Goal: Check status: Check status

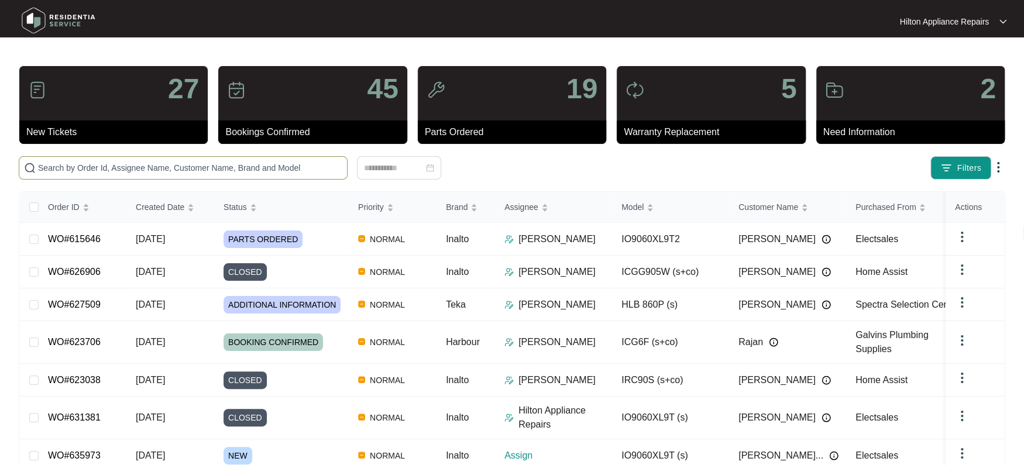
click at [73, 166] on input "text" at bounding box center [190, 167] width 304 height 13
paste input "WO#635965"
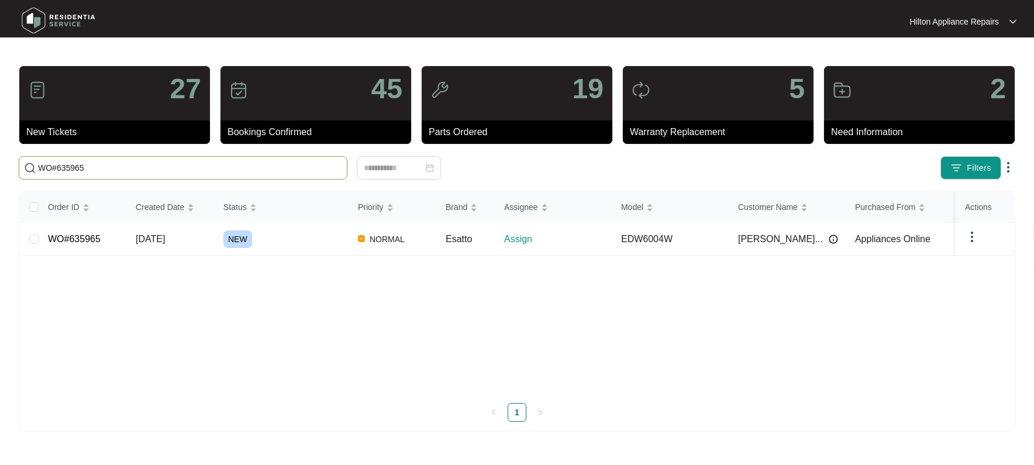
type input "WO#635965"
click at [161, 240] on span "[DATE]" at bounding box center [150, 239] width 29 height 10
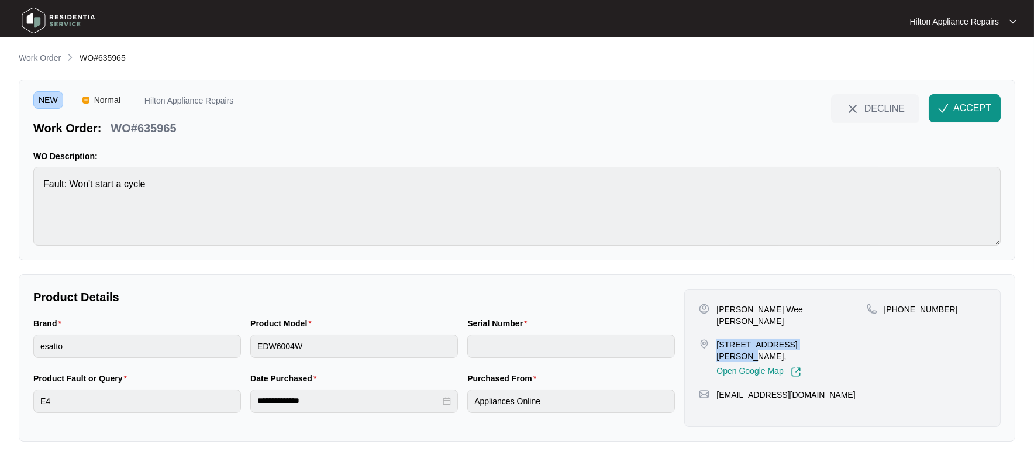
drag, startPoint x: 802, startPoint y: 333, endPoint x: 714, endPoint y: 334, distance: 87.8
click at [714, 339] on div "[STREET_ADDRESS][PERSON_NAME], Open Google Map" at bounding box center [782, 358] width 167 height 39
copy p "6 [PERSON_NAME] Close Willetton"
click at [948, 112] on img "button" at bounding box center [943, 108] width 11 height 11
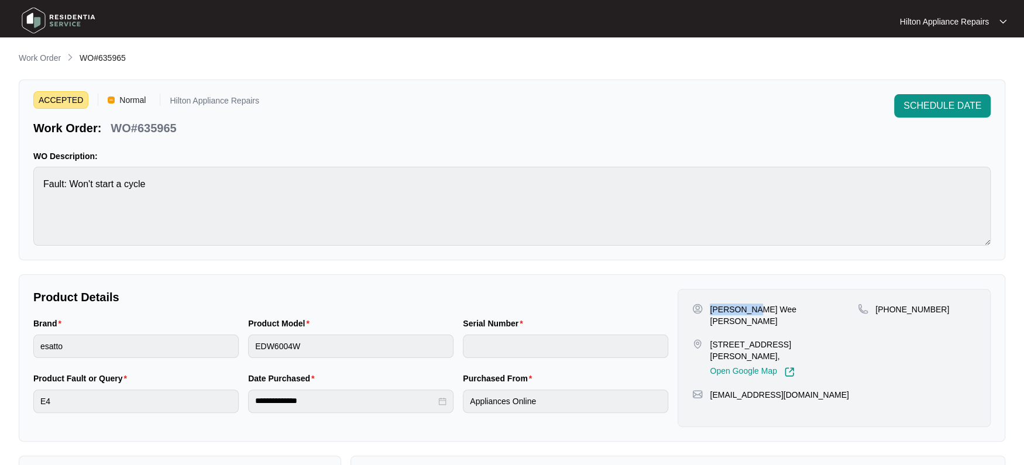
drag, startPoint x: 752, startPoint y: 308, endPoint x: 711, endPoint y: 307, distance: 41.0
click at [711, 307] on p "[PERSON_NAME] Wee [PERSON_NAME]" at bounding box center [784, 315] width 148 height 23
copy p "[PERSON_NAME]"
drag, startPoint x: 790, startPoint y: 309, endPoint x: 756, endPoint y: 312, distance: 33.5
click at [756, 312] on div "[PERSON_NAME] Wee [PERSON_NAME]" at bounding box center [775, 315] width 166 height 23
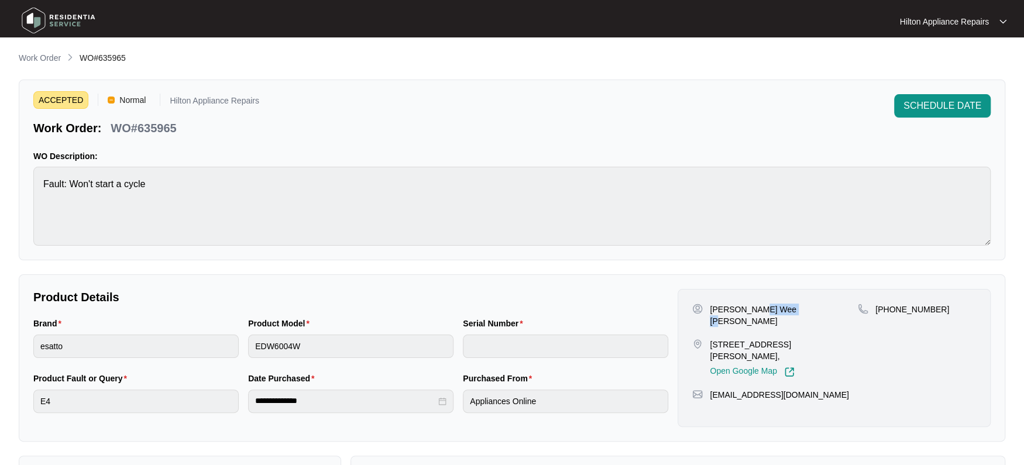
copy p "[PERSON_NAME]"
drag, startPoint x: 927, startPoint y: 308, endPoint x: 890, endPoint y: 308, distance: 36.9
click at [890, 308] on p "[PHONE_NUMBER]" at bounding box center [912, 310] width 74 height 12
copy p "406451847"
drag, startPoint x: 799, startPoint y: 372, endPoint x: 778, endPoint y: 381, distance: 23.4
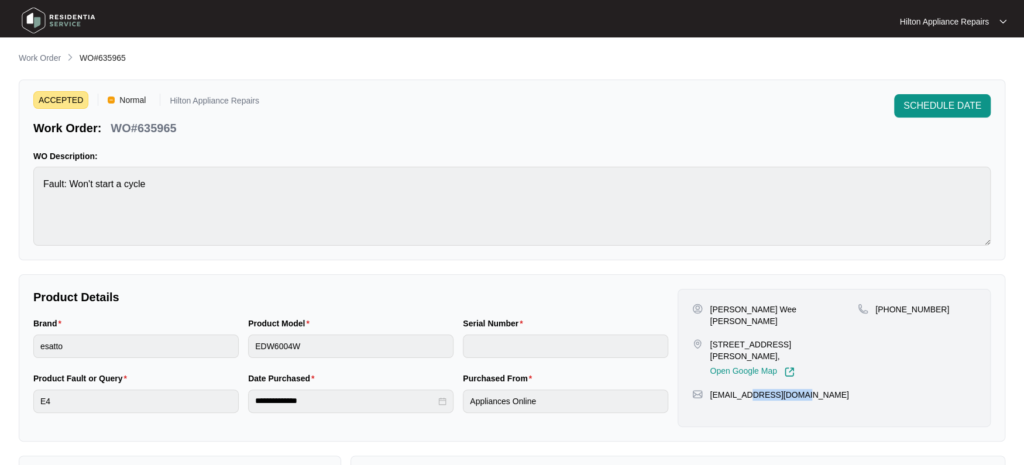
click at [772, 380] on div "[PERSON_NAME] Wee [PERSON_NAME] [STREET_ADDRESS][PERSON_NAME], Open Google Map …" at bounding box center [833, 358] width 313 height 138
drag, startPoint x: 807, startPoint y: 376, endPoint x: 711, endPoint y: 374, distance: 96.0
click at [711, 389] on div "[EMAIL_ADDRESS][DOMAIN_NAME]" at bounding box center [834, 395] width 284 height 12
copy p "[EMAIL_ADDRESS][DOMAIN_NAME]"
drag, startPoint x: 793, startPoint y: 332, endPoint x: 705, endPoint y: 335, distance: 87.8
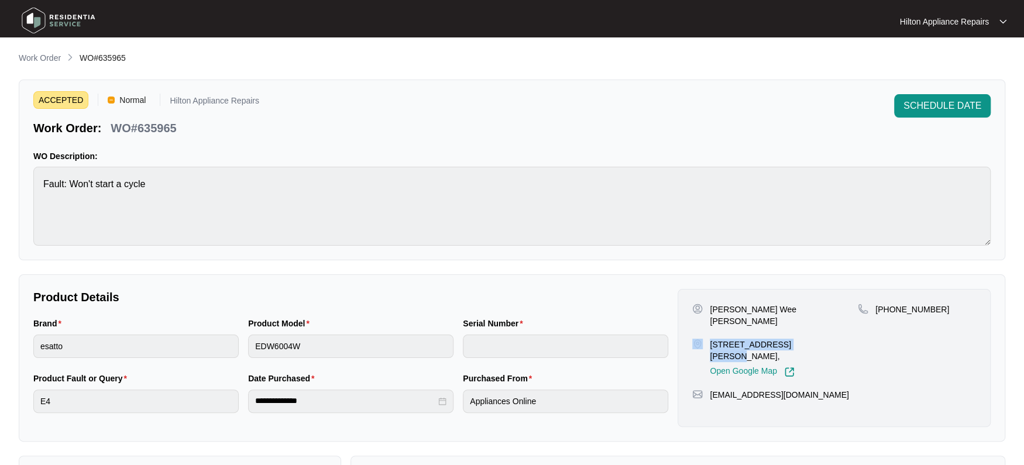
click at [705, 339] on div "[STREET_ADDRESS][PERSON_NAME], Open Google Map" at bounding box center [775, 358] width 166 height 39
copy div "6 [PERSON_NAME] Close Willetton"
drag, startPoint x: 173, startPoint y: 129, endPoint x: 112, endPoint y: 128, distance: 60.8
click at [112, 128] on div "Work Order: WO#635965" at bounding box center [146, 126] width 226 height 20
copy p "WO#635965"
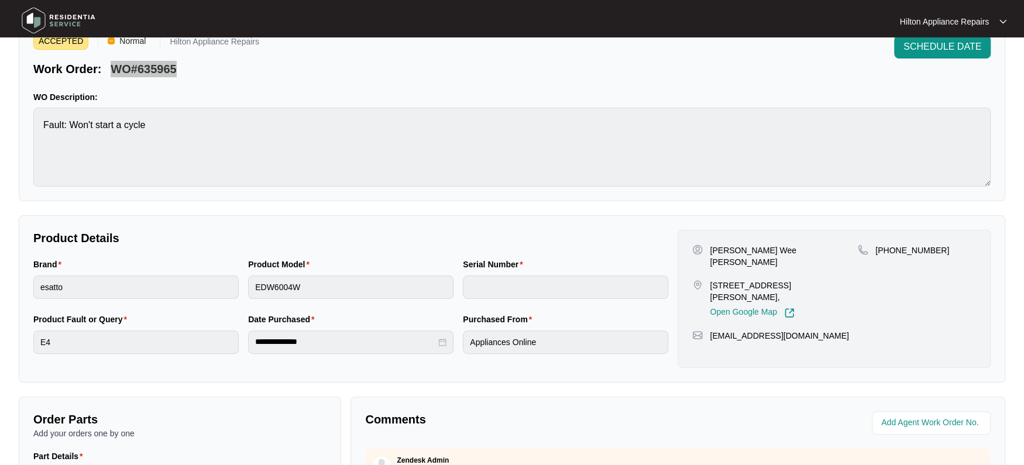
scroll to position [219, 0]
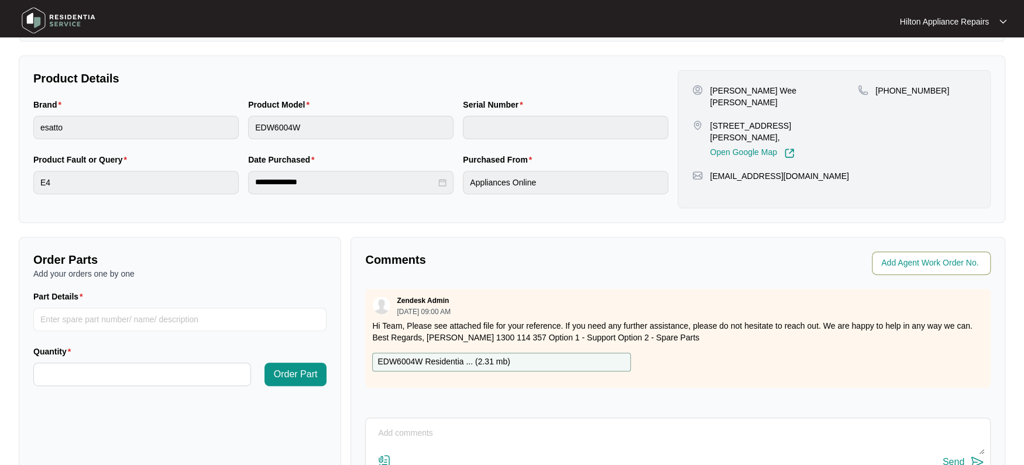
click at [904, 263] on input "string" at bounding box center [932, 263] width 102 height 14
type input "41912"
click at [590, 261] on p "Comments" at bounding box center [517, 260] width 304 height 16
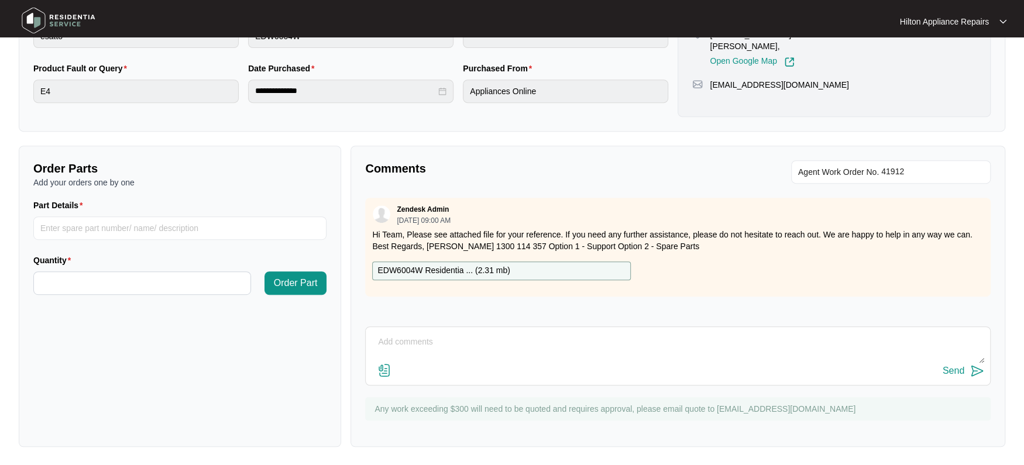
click at [388, 342] on textarea at bounding box center [678, 348] width 613 height 30
paste textarea "Called [PERSON_NAME] LMTC & texted"
type textarea "Called [PERSON_NAME] LMTC & texted"
click at [952, 366] on div "Send" at bounding box center [954, 371] width 22 height 11
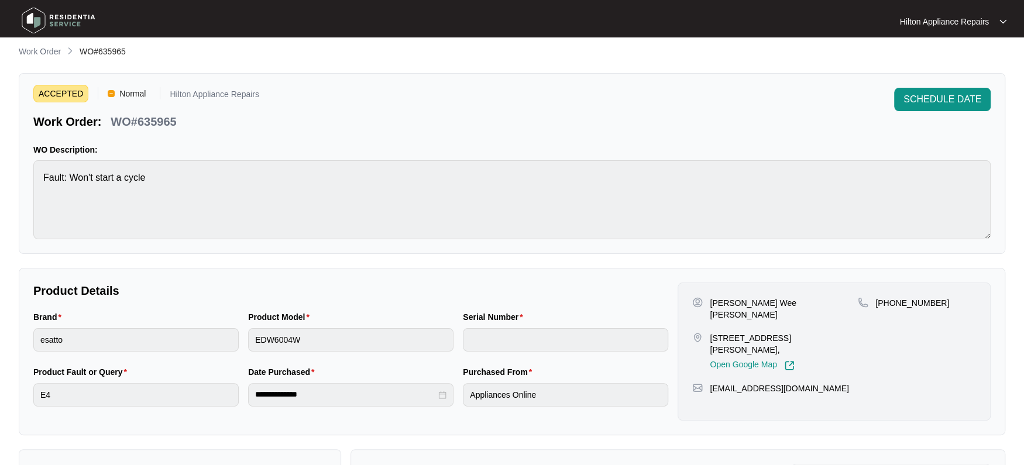
scroll to position [0, 0]
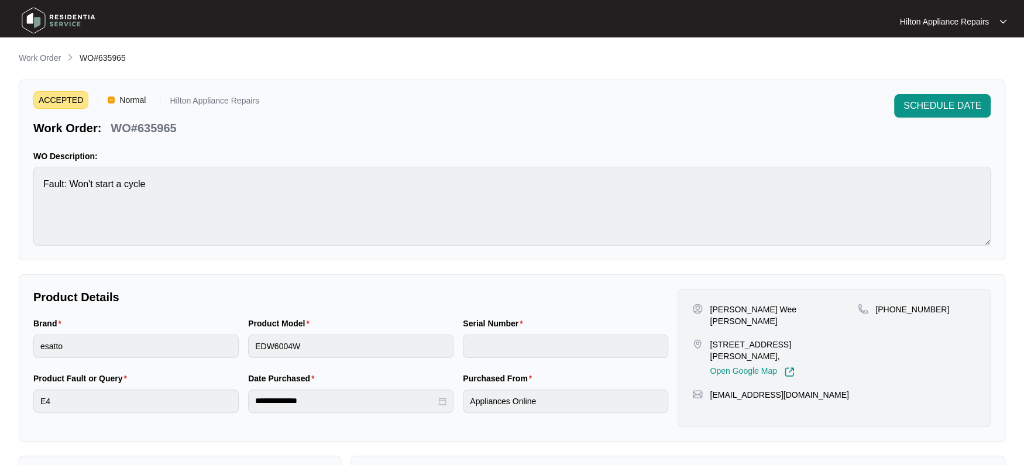
click at [35, 57] on p "Work Order" at bounding box center [40, 58] width 42 height 12
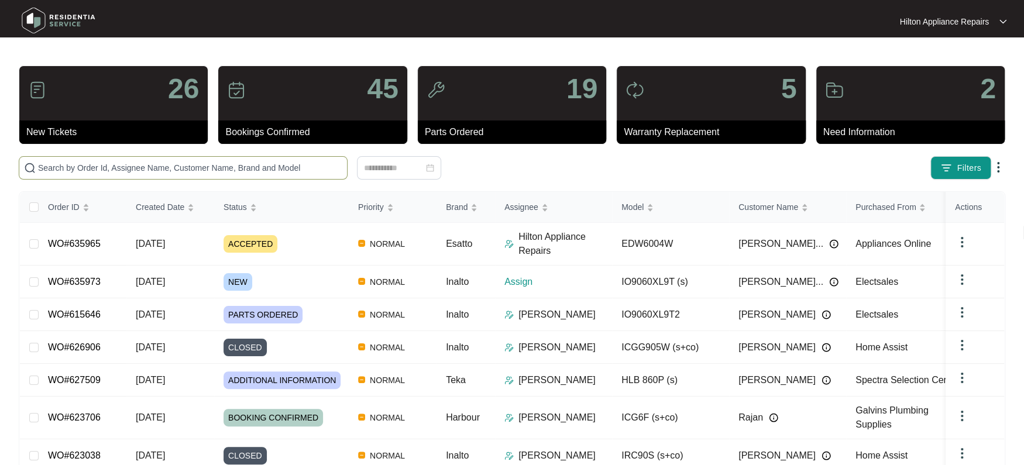
click at [74, 173] on input "text" at bounding box center [190, 167] width 304 height 13
paste input "635973"
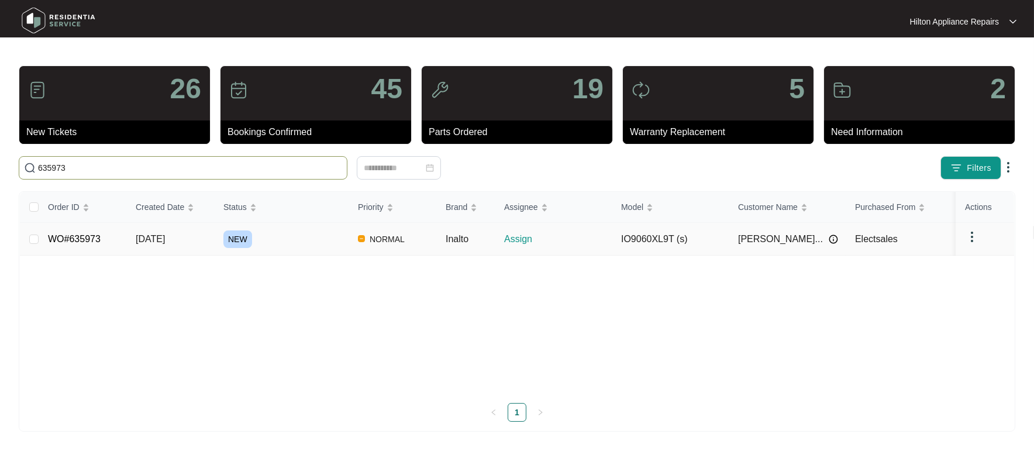
type input "635973"
click at [161, 237] on span "[DATE]" at bounding box center [150, 239] width 29 height 10
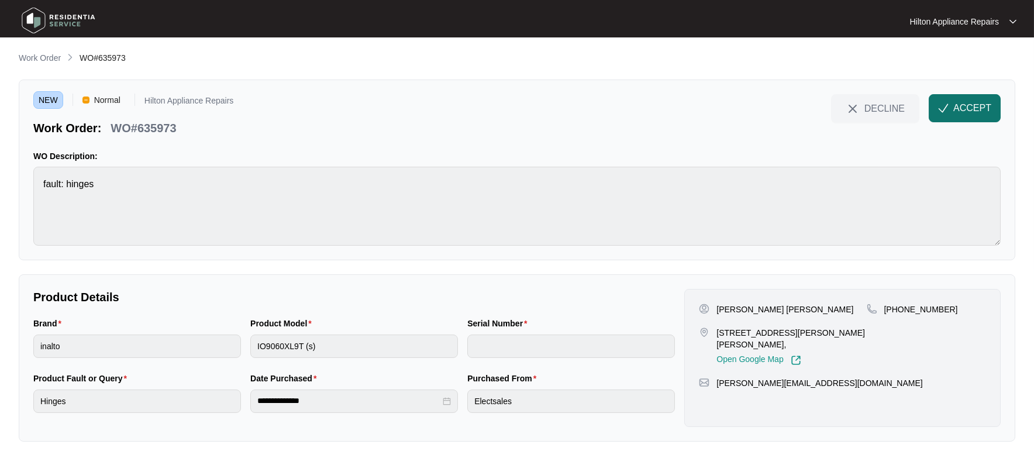
click at [952, 106] on button "ACCEPT" at bounding box center [965, 108] width 72 height 28
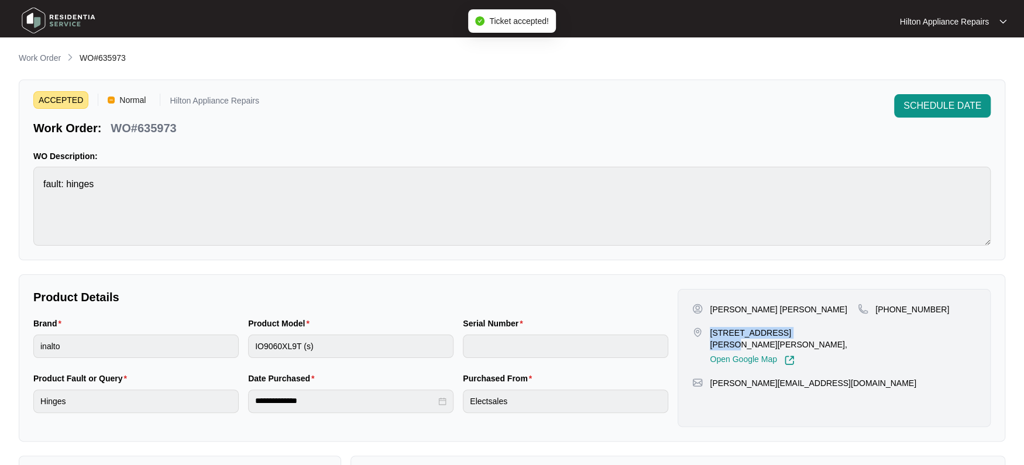
drag, startPoint x: 791, startPoint y: 331, endPoint x: 708, endPoint y: 332, distance: 82.5
click at [708, 332] on div "[STREET_ADDRESS][PERSON_NAME][PERSON_NAME], Open Google Map" at bounding box center [775, 346] width 166 height 39
copy p "[STREET_ADDRESS][PERSON_NAME][PERSON_NAME]"
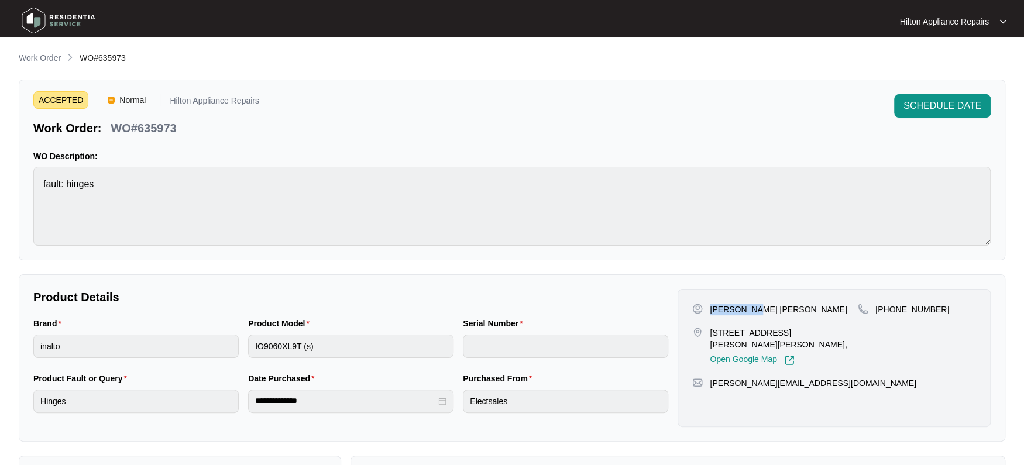
drag, startPoint x: 752, startPoint y: 308, endPoint x: 702, endPoint y: 308, distance: 50.3
click at [710, 309] on p "[PERSON_NAME] [PERSON_NAME]" at bounding box center [778, 310] width 137 height 12
copy p "[PERSON_NAME]"
drag, startPoint x: 785, startPoint y: 308, endPoint x: 755, endPoint y: 312, distance: 29.5
click at [755, 312] on div "[PERSON_NAME] [PERSON_NAME]" at bounding box center [775, 310] width 166 height 12
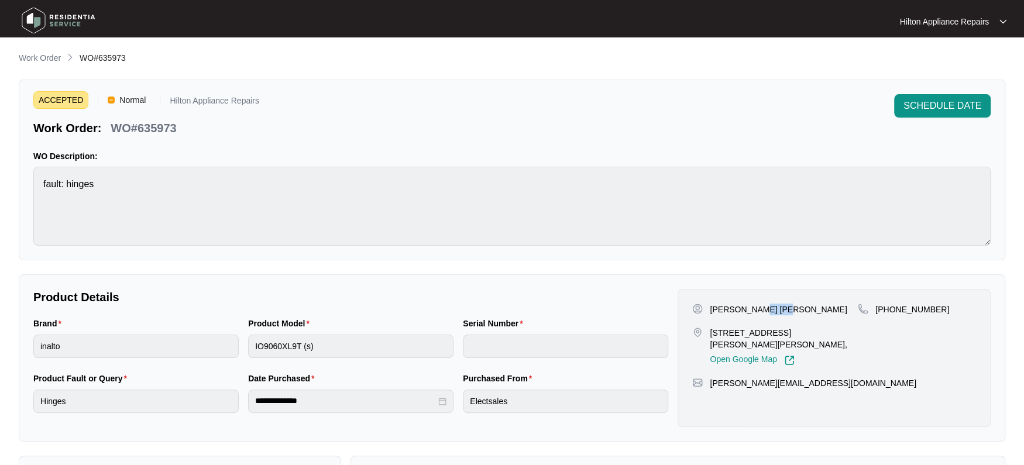
copy p "Austin"
drag, startPoint x: 928, startPoint y: 308, endPoint x: 889, endPoint y: 307, distance: 39.2
click at [889, 307] on p "[PHONE_NUMBER]" at bounding box center [912, 310] width 74 height 12
drag, startPoint x: 797, startPoint y: 374, endPoint x: 704, endPoint y: 373, distance: 93.0
click at [704, 377] on div "[PERSON_NAME][EMAIL_ADDRESS][DOMAIN_NAME]" at bounding box center [834, 383] width 284 height 12
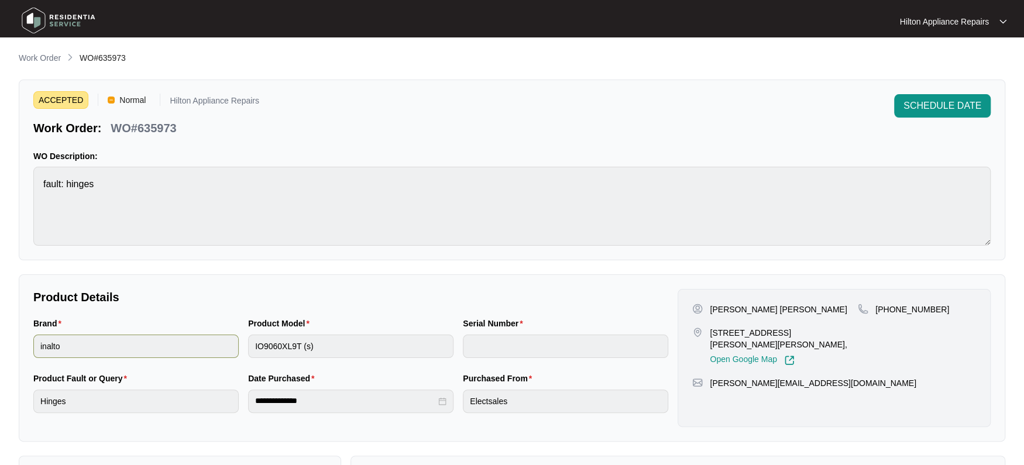
click at [207, 349] on div "Brand inalto Product Model IO9060XL9T (s) Serial Number" at bounding box center [351, 344] width 644 height 55
click at [41, 54] on p "Work Order" at bounding box center [40, 58] width 42 height 12
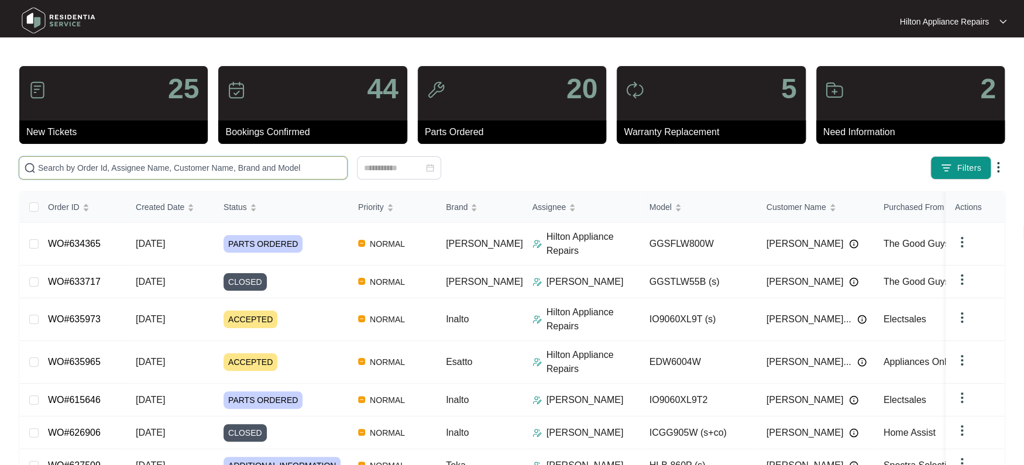
click at [51, 164] on input "text" at bounding box center [190, 167] width 304 height 13
paste input "635973"
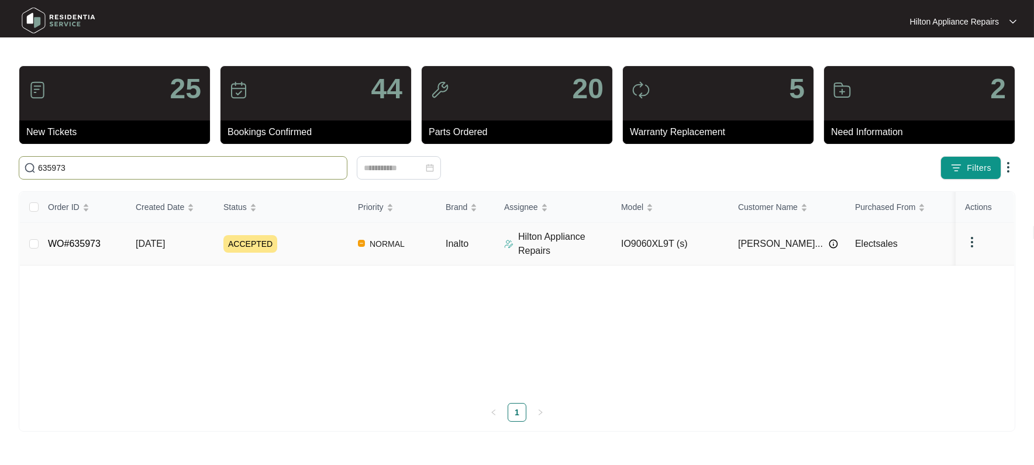
type input "635973"
click at [148, 242] on span "[DATE]" at bounding box center [150, 244] width 29 height 10
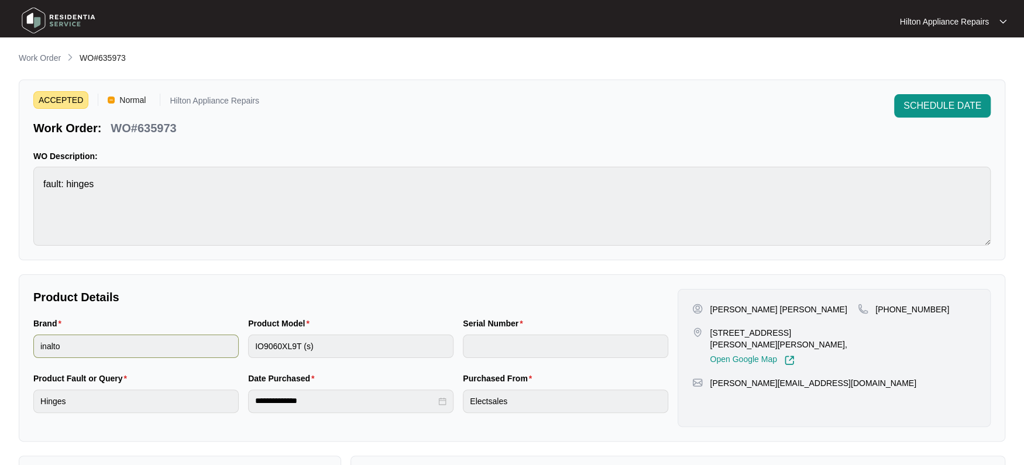
click at [224, 339] on div "Brand inalto Product Model IO9060XL9T (s) Serial Number" at bounding box center [351, 344] width 644 height 55
drag, startPoint x: 183, startPoint y: 129, endPoint x: 111, endPoint y: 132, distance: 71.5
click at [111, 132] on div "Work Order: WO#635973" at bounding box center [146, 126] width 226 height 20
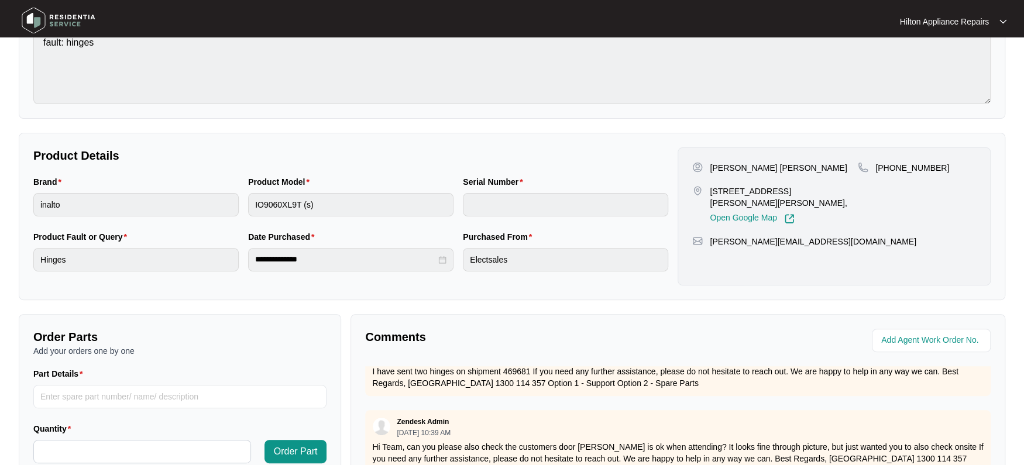
scroll to position [219, 0]
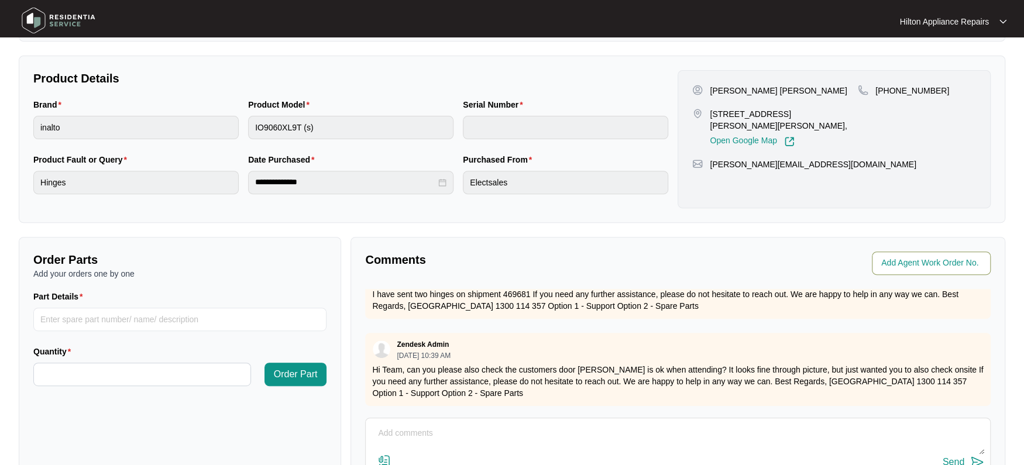
click at [928, 254] on span at bounding box center [931, 263] width 119 height 23
type input "41914"
click at [683, 252] on div "Agent Work Order No." at bounding box center [837, 263] width 308 height 23
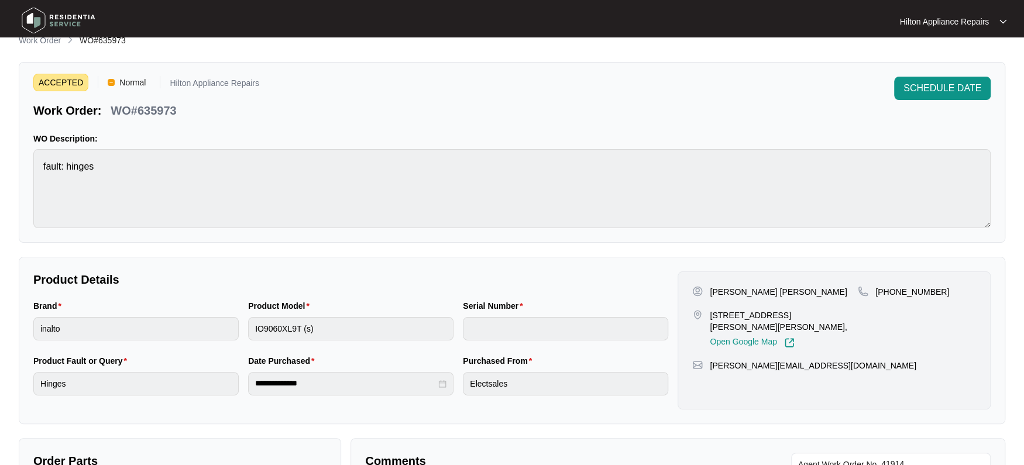
scroll to position [0, 0]
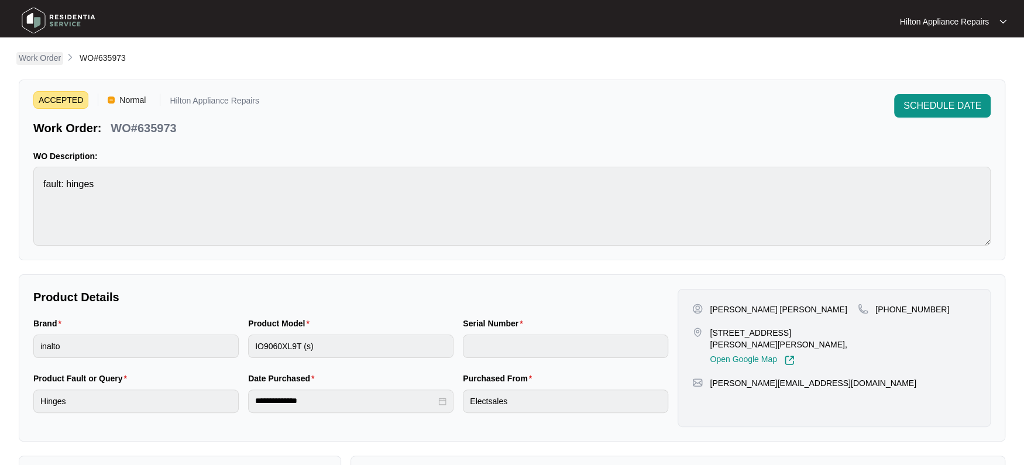
click at [52, 60] on p "Work Order" at bounding box center [40, 58] width 42 height 12
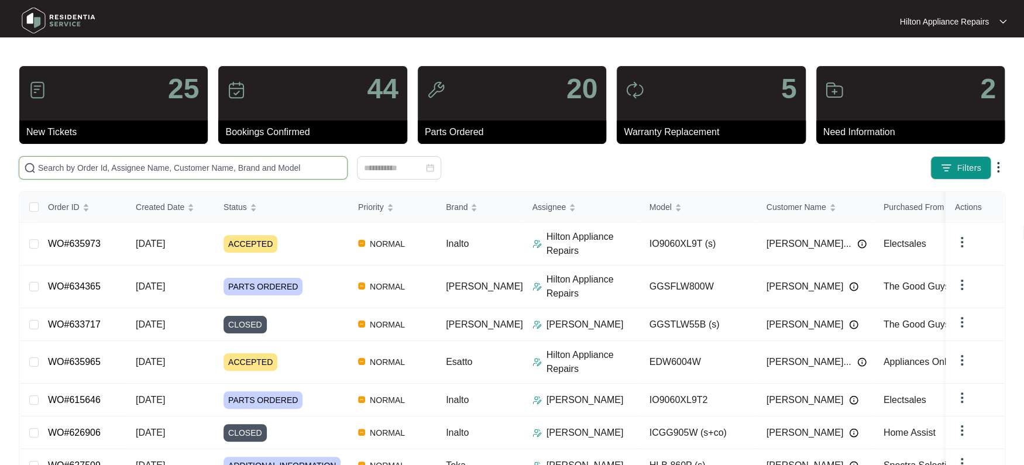
click at [61, 166] on input "text" at bounding box center [190, 167] width 304 height 13
paste input "635985"
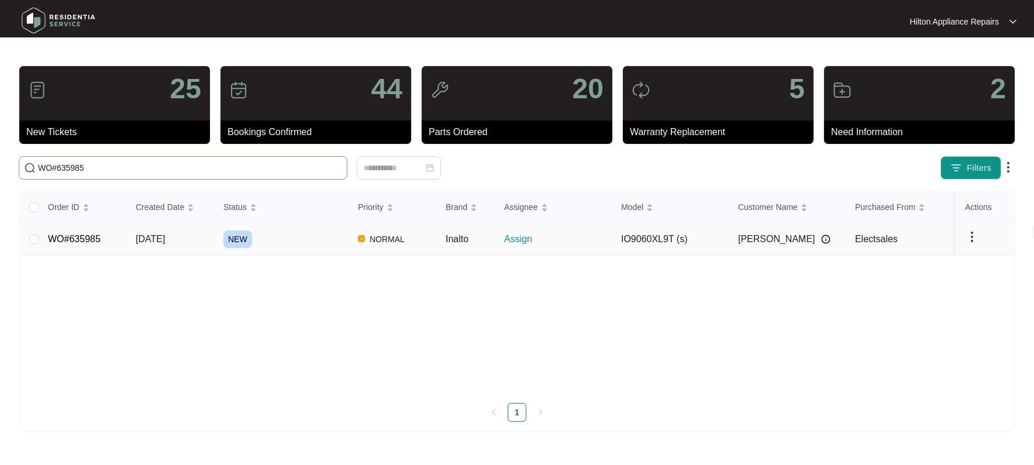
type input "WO#635985"
click at [165, 237] on span "[DATE]" at bounding box center [150, 239] width 29 height 10
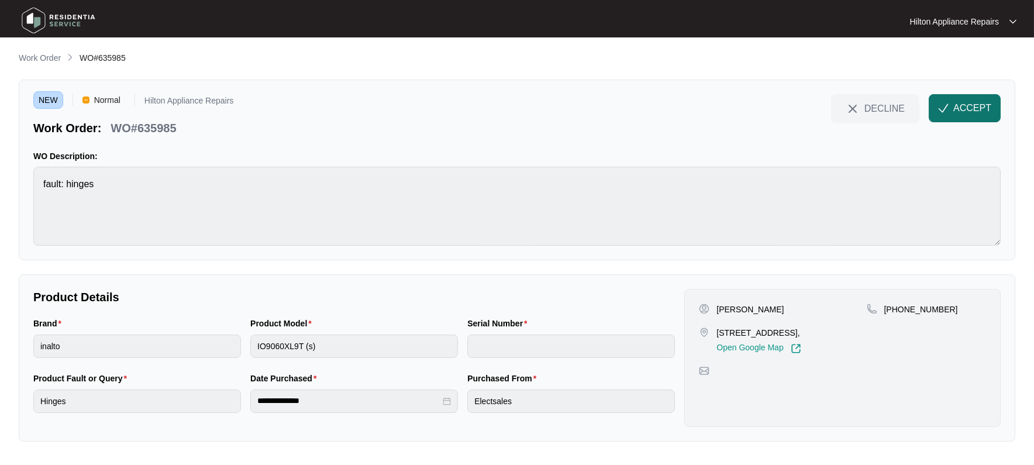
click at [958, 111] on span "ACCEPT" at bounding box center [973, 108] width 38 height 14
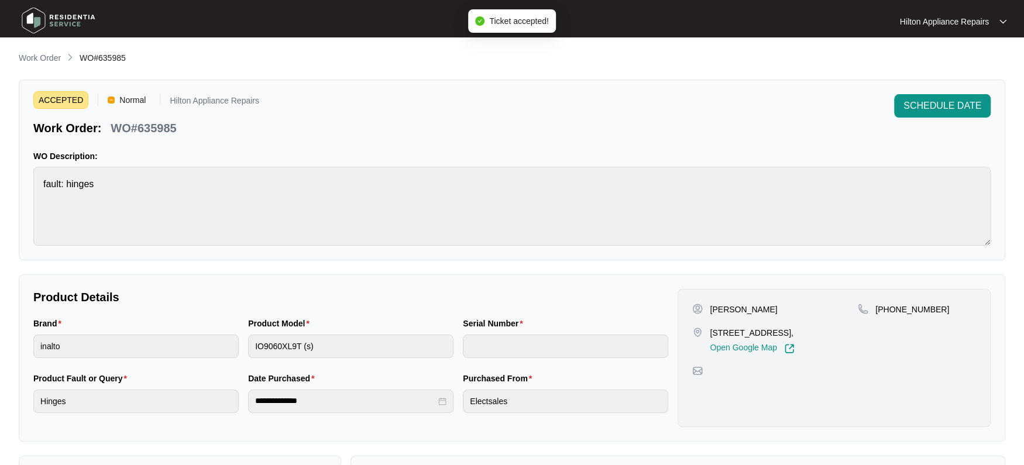
drag, startPoint x: 786, startPoint y: 332, endPoint x: 711, endPoint y: 332, distance: 74.9
click at [711, 332] on p "[STREET_ADDRESS]," at bounding box center [752, 333] width 84 height 12
drag, startPoint x: 741, startPoint y: 312, endPoint x: 708, endPoint y: 302, distance: 34.2
click at [708, 302] on div "[PERSON_NAME] [STREET_ADDRESS], Open Google Map [PHONE_NUMBER]" at bounding box center [833, 358] width 313 height 138
drag, startPoint x: 928, startPoint y: 306, endPoint x: 886, endPoint y: 310, distance: 42.3
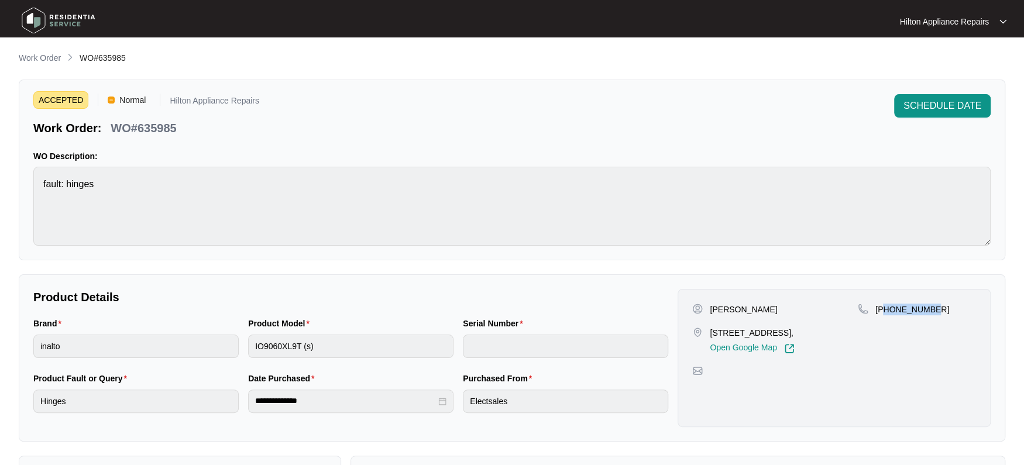
click at [886, 310] on p "[PHONE_NUMBER]" at bounding box center [912, 310] width 74 height 12
drag, startPoint x: 178, startPoint y: 131, endPoint x: 112, endPoint y: 123, distance: 67.2
click at [112, 123] on div "WO#635985" at bounding box center [143, 126] width 75 height 20
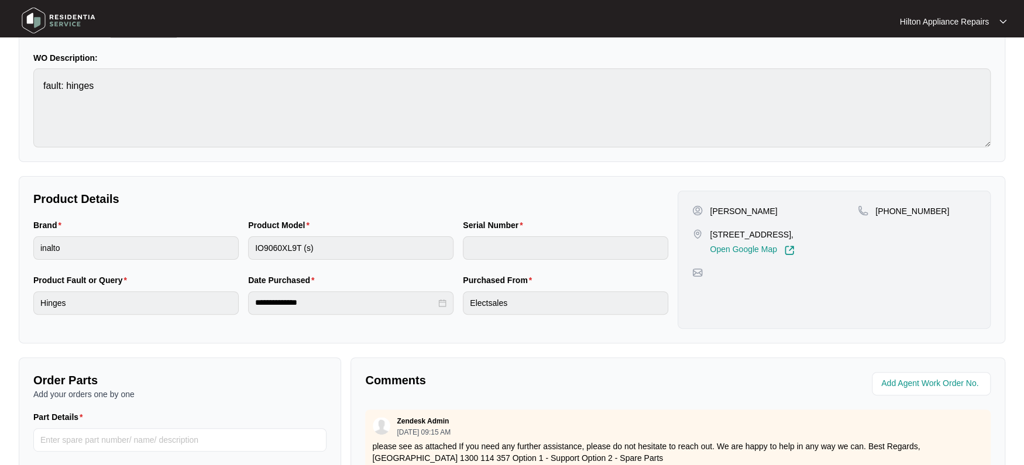
scroll to position [219, 0]
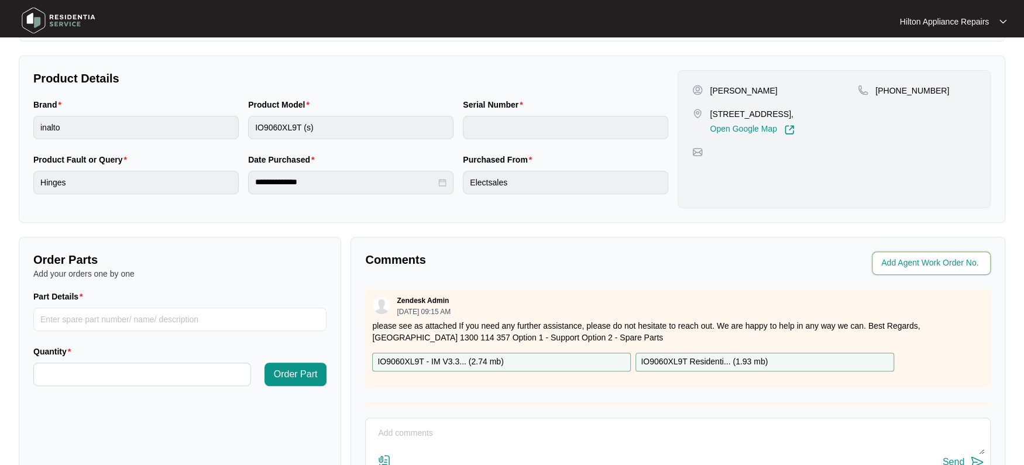
drag, startPoint x: 901, startPoint y: 264, endPoint x: 964, endPoint y: 253, distance: 64.3
click at [901, 264] on input "string" at bounding box center [932, 263] width 102 height 14
click at [902, 261] on input "string" at bounding box center [932, 263] width 102 height 14
type input "41916"
click at [673, 246] on div "Comments Agent Work Order No. Zendesk Admin [DATE] 09:15 AM please see as attac…" at bounding box center [677, 387] width 655 height 301
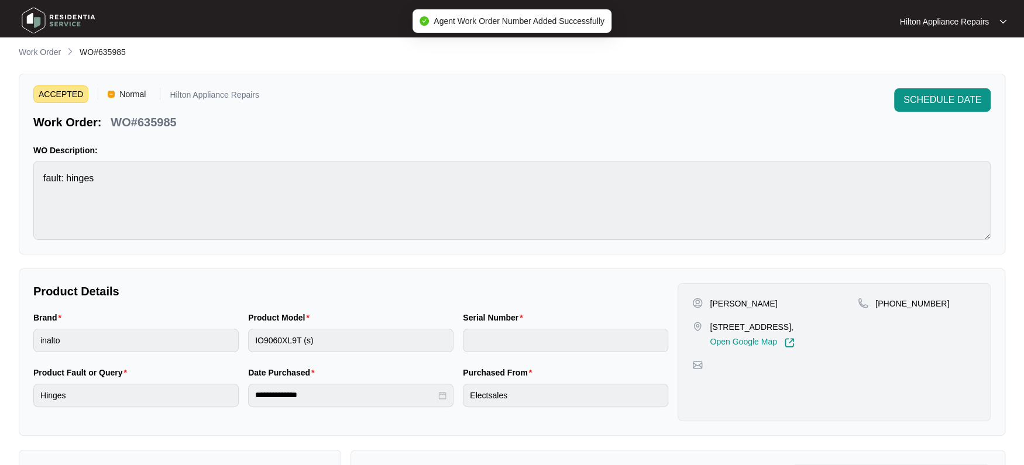
scroll to position [0, 0]
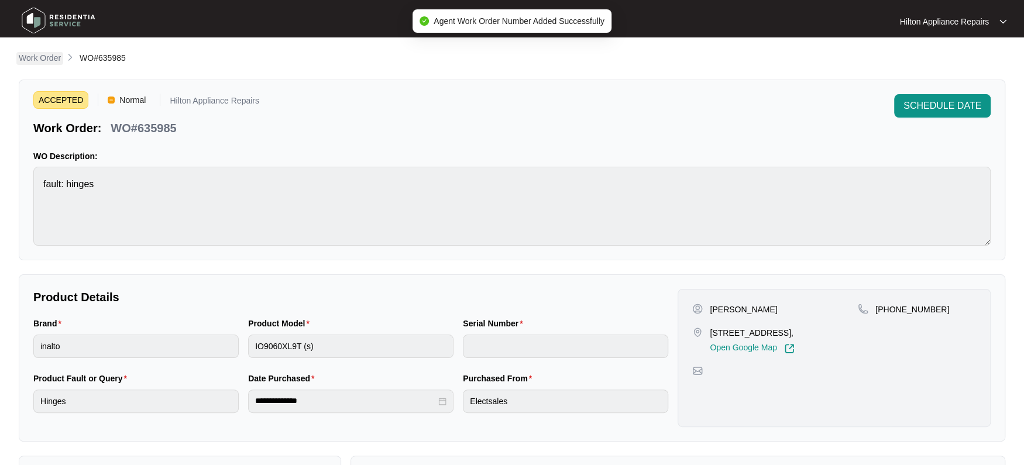
click at [35, 56] on p "Work Order" at bounding box center [40, 58] width 42 height 12
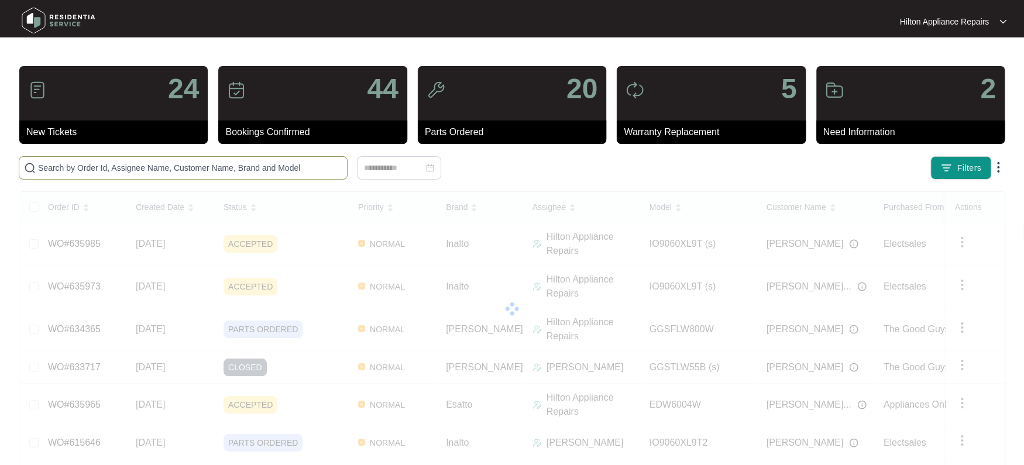
click at [69, 162] on input "text" at bounding box center [190, 167] width 304 height 13
paste input "635861"
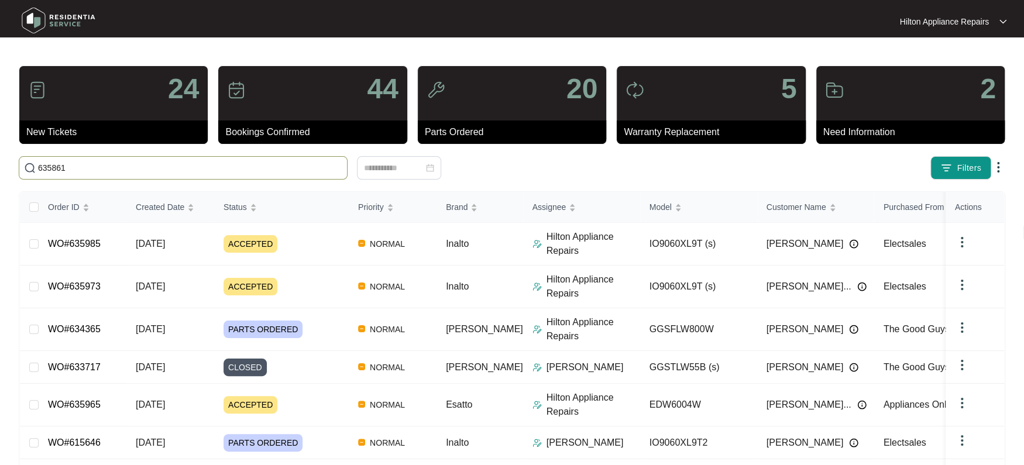
drag, startPoint x: 112, startPoint y: 173, endPoint x: -2, endPoint y: 167, distance: 114.8
click at [0, 167] on html "Hilton Appliance Repairs Hilton App... 24 New Tickets 44 Bookings Confirmed 20 …" at bounding box center [512, 328] width 1024 height 657
paste input "635861"
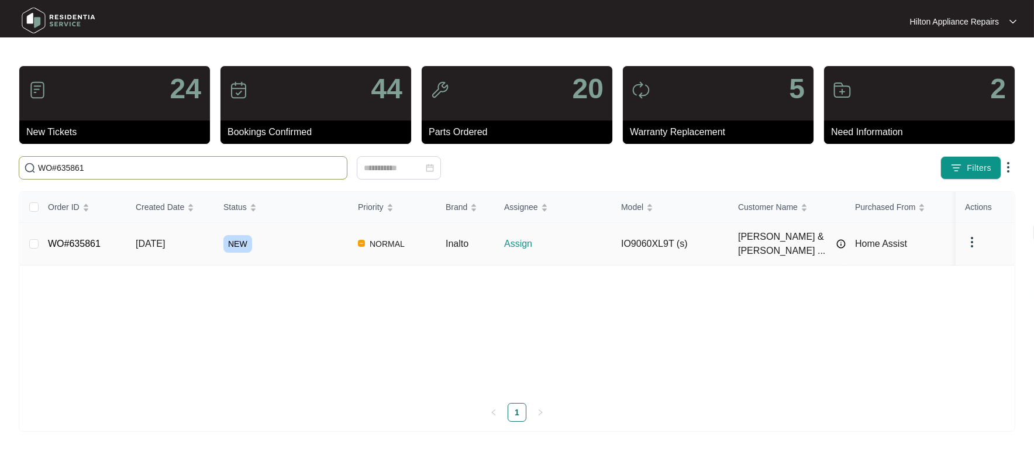
type input "WO#635861"
click at [165, 239] on span "[DATE]" at bounding box center [150, 244] width 29 height 10
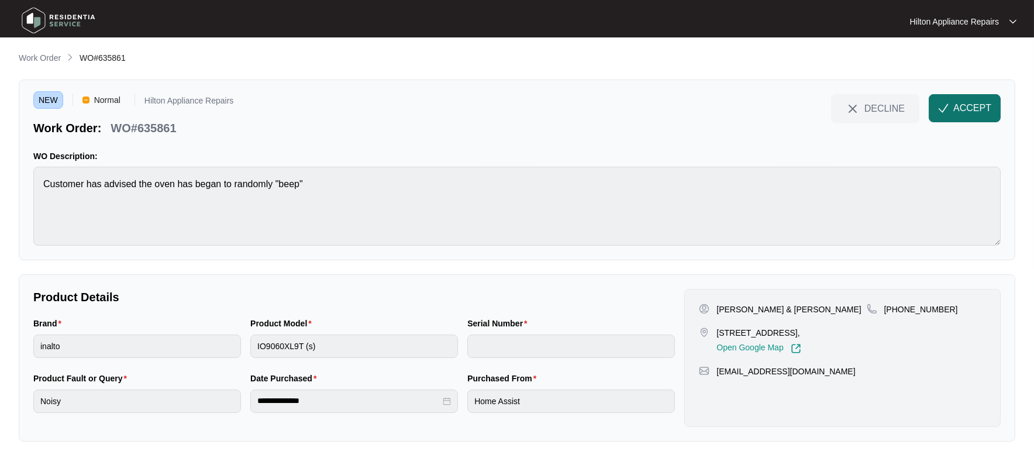
click at [955, 101] on span "ACCEPT" at bounding box center [973, 108] width 38 height 14
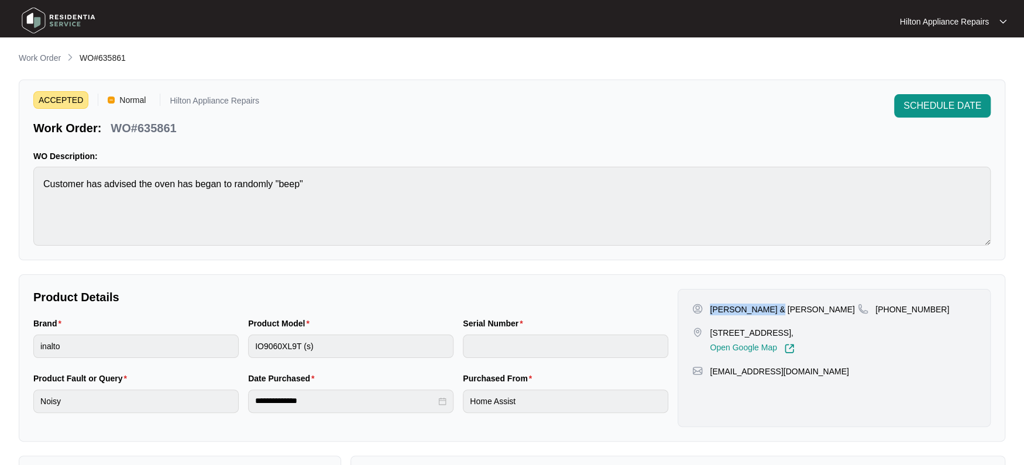
drag, startPoint x: 761, startPoint y: 309, endPoint x: 709, endPoint y: 305, distance: 52.2
click at [710, 305] on p "[PERSON_NAME] & [PERSON_NAME]" at bounding box center [782, 310] width 145 height 12
drag, startPoint x: 783, startPoint y: 310, endPoint x: 763, endPoint y: 307, distance: 19.5
click at [763, 307] on div "[PERSON_NAME] & [PERSON_NAME]" at bounding box center [775, 310] width 166 height 12
drag, startPoint x: 928, startPoint y: 308, endPoint x: 889, endPoint y: 310, distance: 39.2
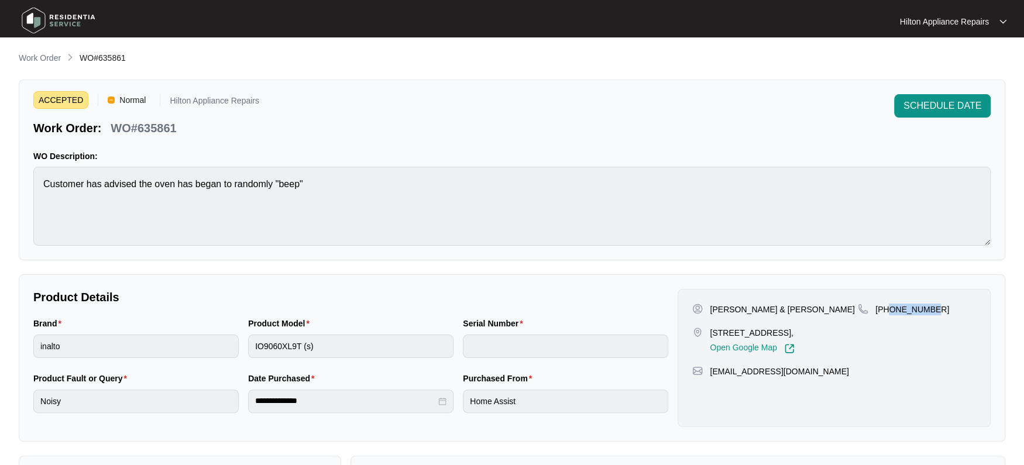
click at [889, 310] on p "[PHONE_NUMBER]" at bounding box center [912, 310] width 74 height 12
drag, startPoint x: 807, startPoint y: 373, endPoint x: 706, endPoint y: 369, distance: 100.7
click at [706, 369] on div "[EMAIL_ADDRESS][DOMAIN_NAME]" at bounding box center [834, 372] width 284 height 12
click at [215, 348] on div "Brand inalto Product Model IO9060XL9T (s) Serial Number" at bounding box center [351, 344] width 644 height 55
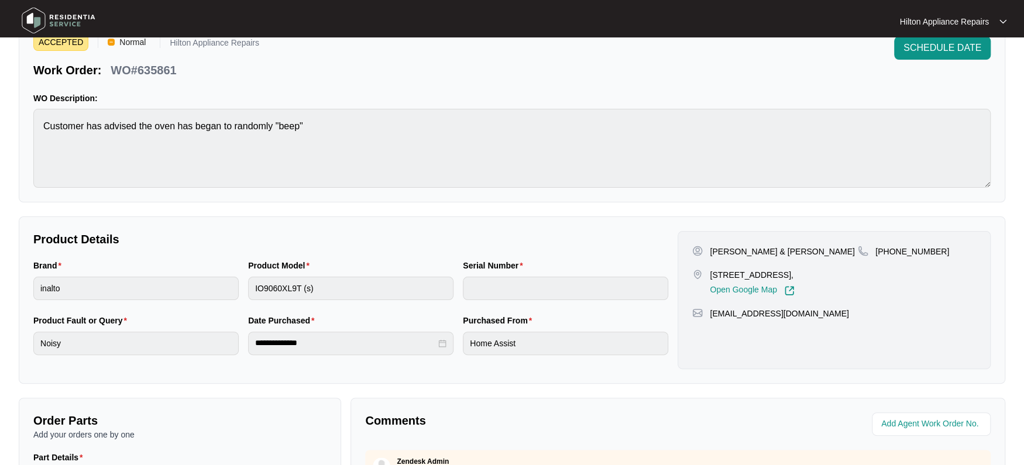
scroll to position [73, 0]
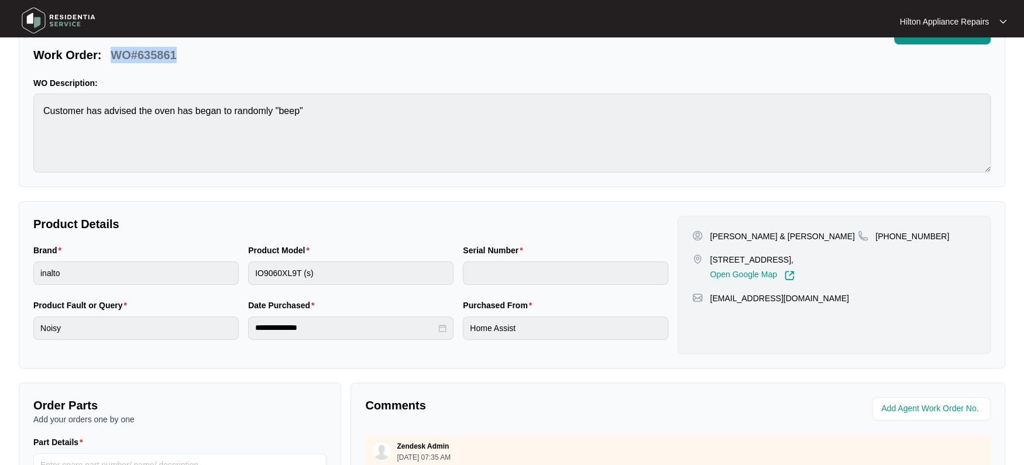
drag, startPoint x: 180, startPoint y: 54, endPoint x: 115, endPoint y: 48, distance: 65.3
click at [115, 48] on div "Work Order: WO#635861" at bounding box center [146, 53] width 226 height 20
click at [217, 269] on div "Brand inalto Product Model IO9060XL9T (s) Serial Number" at bounding box center [351, 271] width 644 height 55
click at [30, 109] on div "ACCEPTED Normal Hilton Appliance Repairs Work Order: WO#635861 SCHEDULE DATE WO…" at bounding box center [512, 96] width 986 height 181
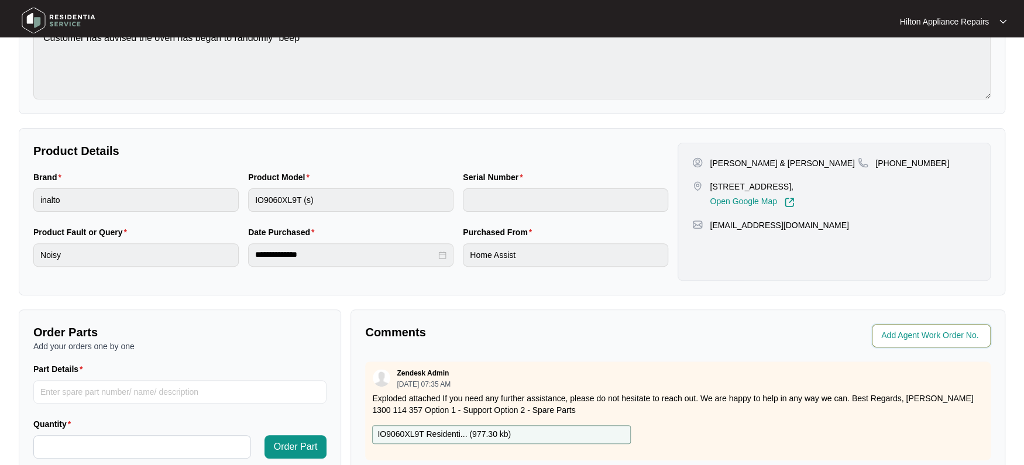
click at [900, 331] on input "string" at bounding box center [932, 336] width 102 height 14
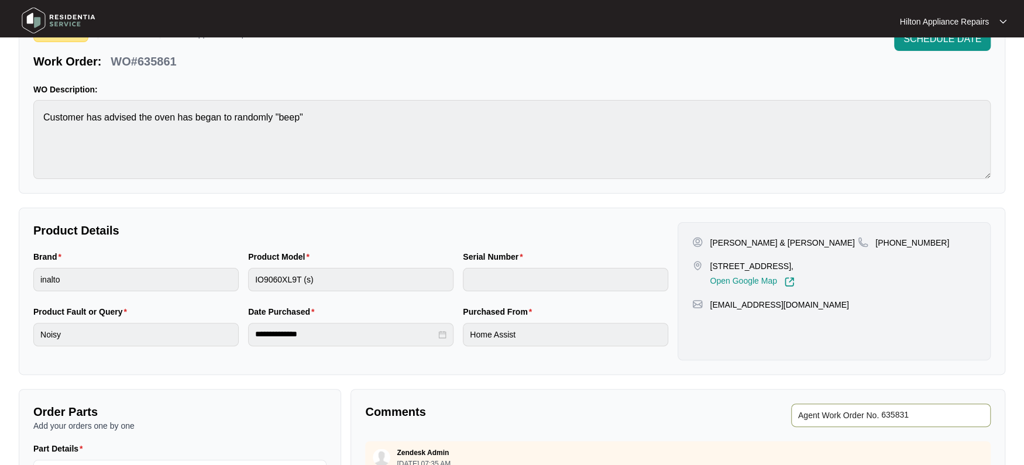
scroll to position [219, 0]
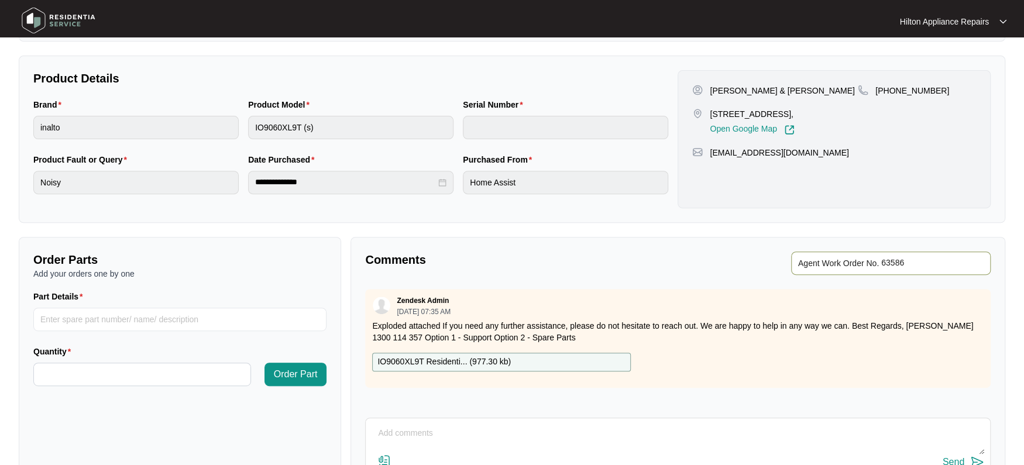
type input "635861"
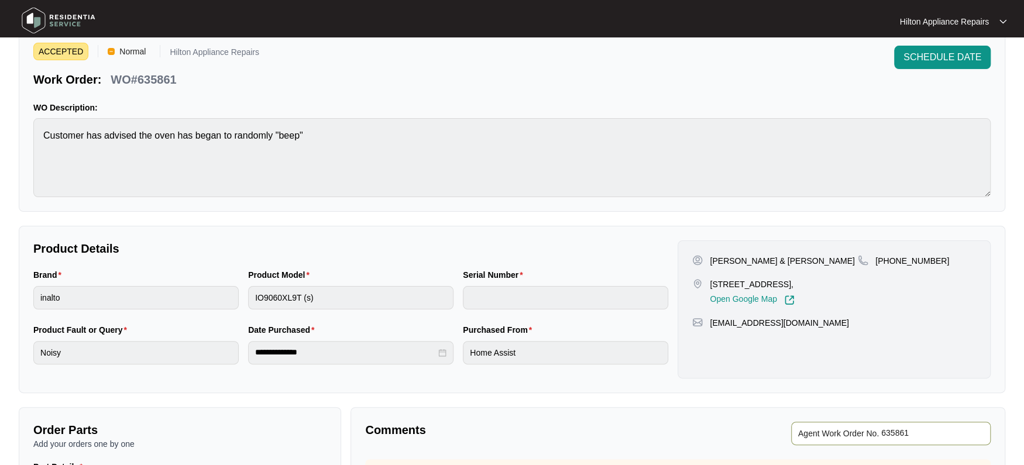
scroll to position [73, 0]
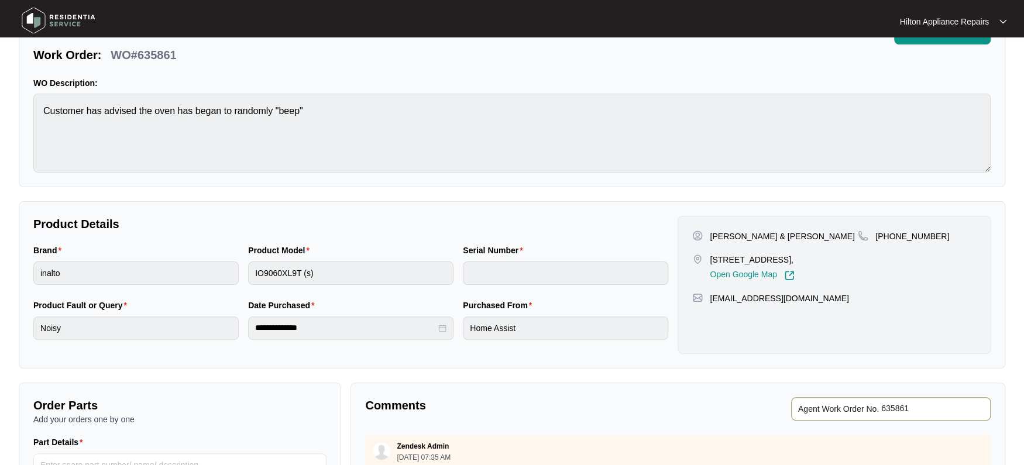
drag, startPoint x: 928, startPoint y: 403, endPoint x: 828, endPoint y: 410, distance: 100.2
click at [831, 410] on span "Agent Work Order No." at bounding box center [890, 408] width 199 height 23
click at [927, 403] on input "string" at bounding box center [932, 409] width 102 height 14
type input "41917"
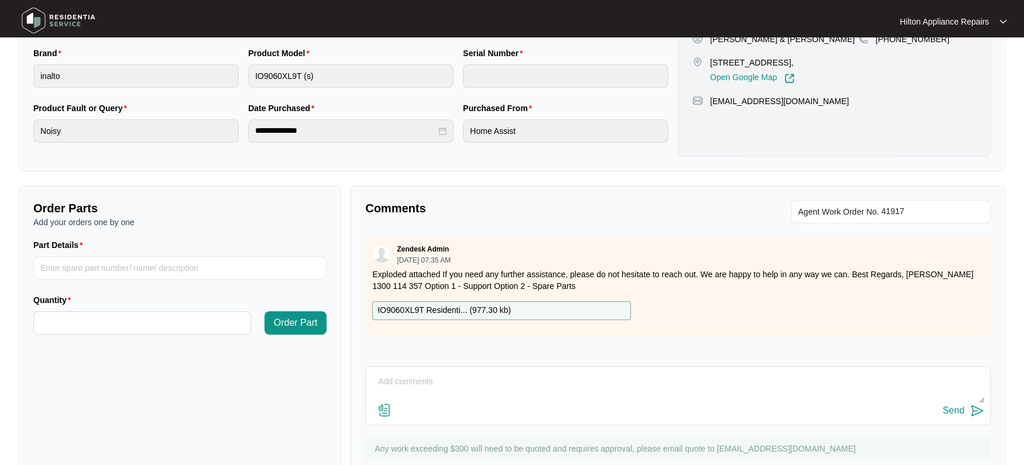
scroll to position [310, 0]
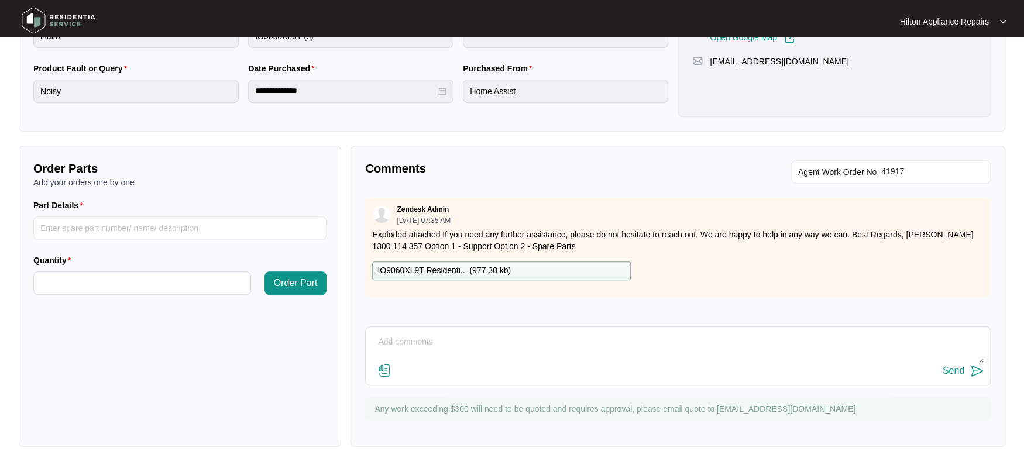
click at [415, 345] on textarea at bounding box center [678, 348] width 613 height 30
paste textarea "Called [PERSON_NAME] LMTC & texted"
type textarea "Called [PERSON_NAME] LMTC & texted"
click at [949, 366] on div "Send" at bounding box center [954, 371] width 22 height 11
click at [605, 177] on div "Comments" at bounding box center [518, 171] width 317 height 23
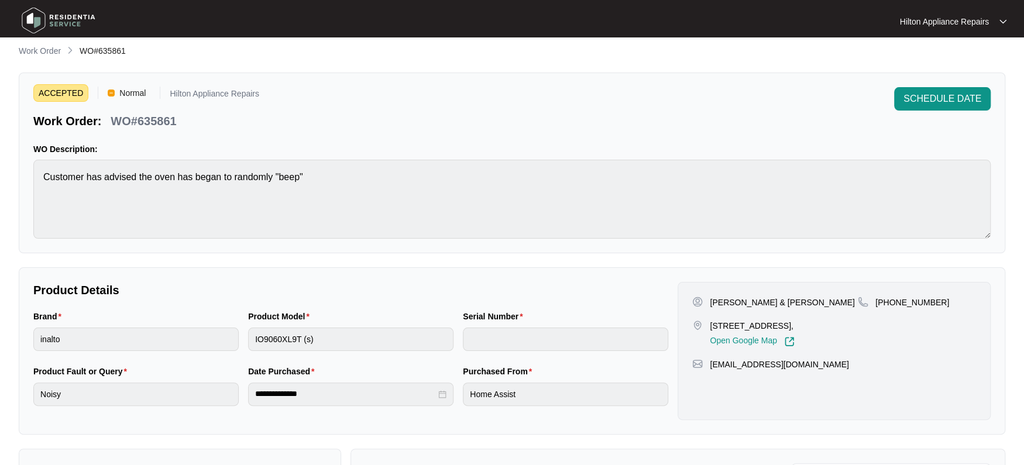
scroll to position [0, 0]
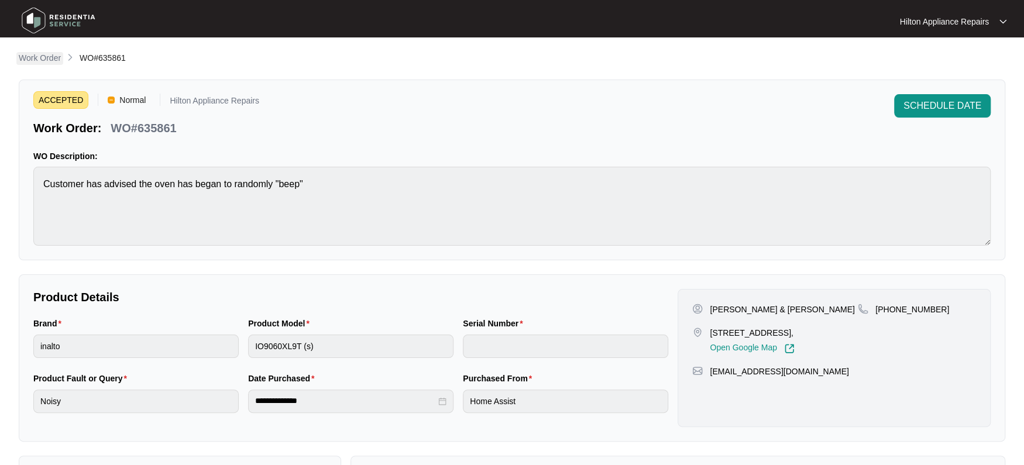
click at [47, 56] on p "Work Order" at bounding box center [40, 58] width 42 height 12
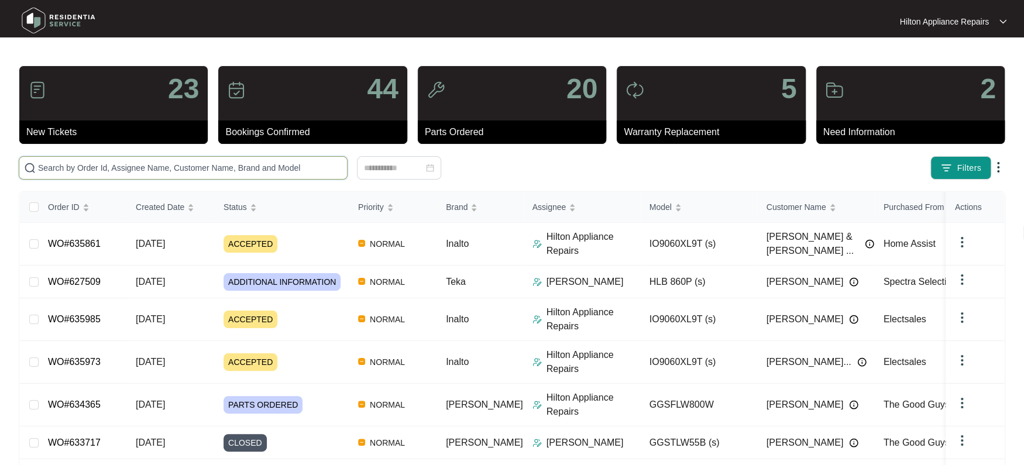
click at [75, 168] on input "text" at bounding box center [190, 167] width 304 height 13
paste input "635866"
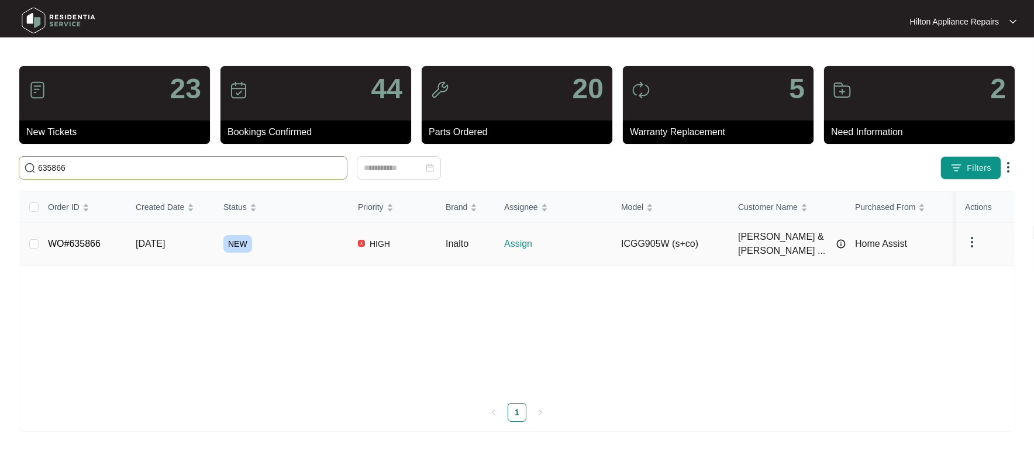
type input "635866"
click at [149, 241] on span "[DATE]" at bounding box center [150, 244] width 29 height 10
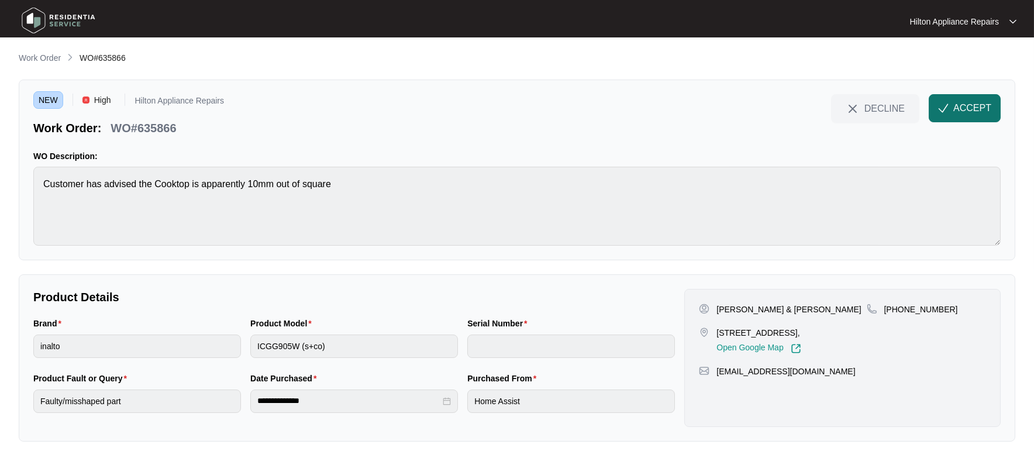
click at [967, 105] on span "ACCEPT" at bounding box center [973, 108] width 38 height 14
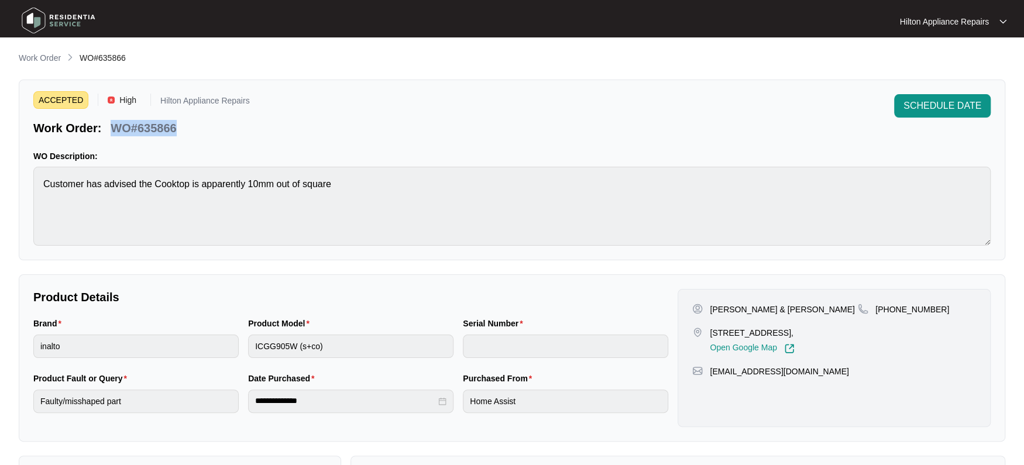
drag, startPoint x: 177, startPoint y: 129, endPoint x: 112, endPoint y: 120, distance: 65.5
click at [112, 120] on div "Work Order: WO#635866" at bounding box center [141, 126] width 216 height 20
click at [33, 56] on p "Work Order" at bounding box center [40, 58] width 42 height 12
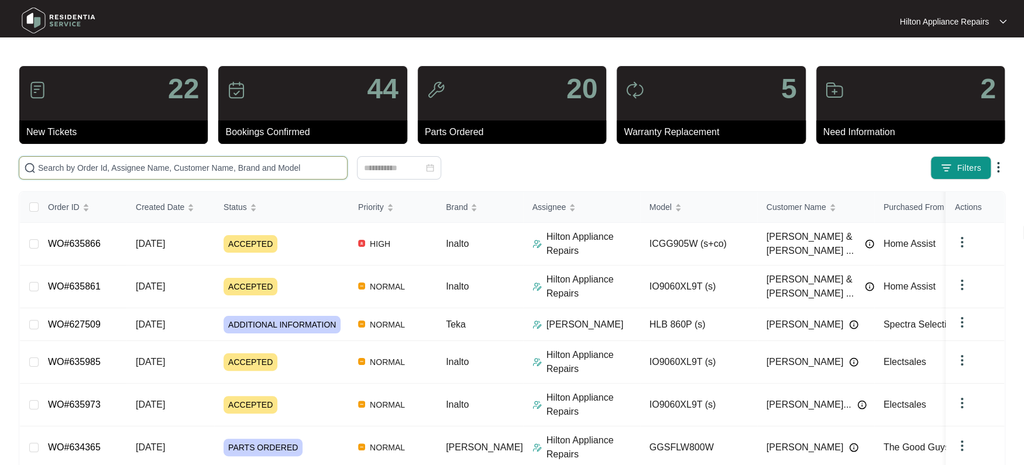
click at [56, 162] on input "text" at bounding box center [190, 167] width 304 height 13
paste input "WO#635866"
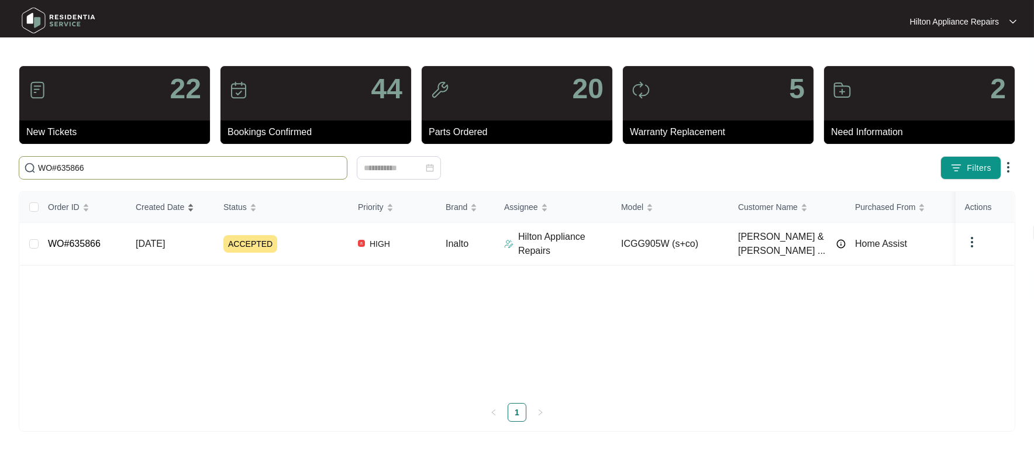
type input "WO#635866"
click at [153, 241] on span "[DATE]" at bounding box center [150, 244] width 29 height 10
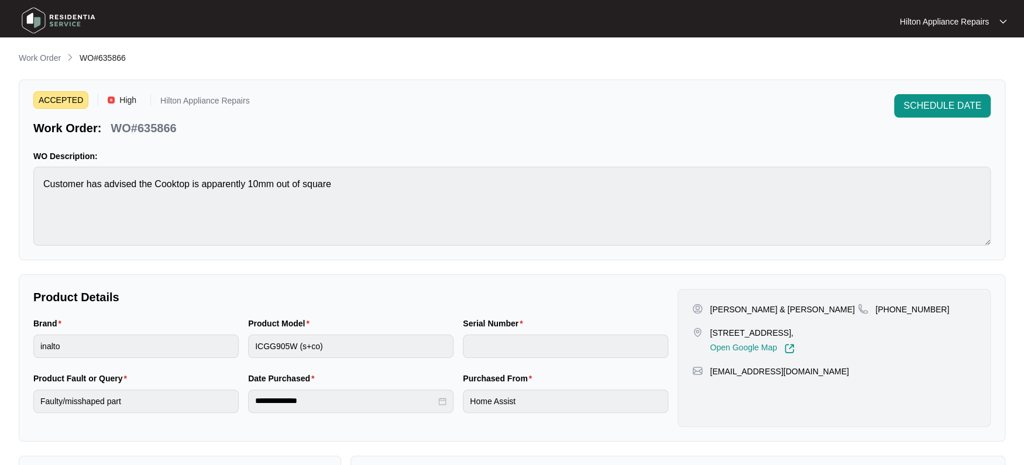
drag, startPoint x: 899, startPoint y: 383, endPoint x: 851, endPoint y: 380, distance: 48.1
click at [899, 383] on div "[PERSON_NAME] & [PERSON_NAME] [STREET_ADDRESS], Open Google Map [PHONE_NUMBER] …" at bounding box center [833, 358] width 313 height 138
click at [38, 53] on p "Work Order" at bounding box center [40, 58] width 42 height 12
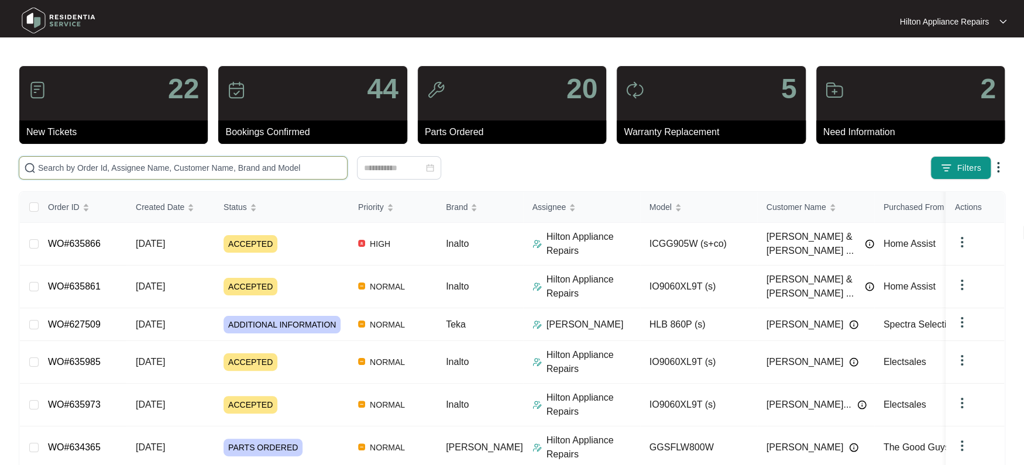
click at [59, 173] on input "text" at bounding box center [190, 167] width 304 height 13
paste input "WO#635861"
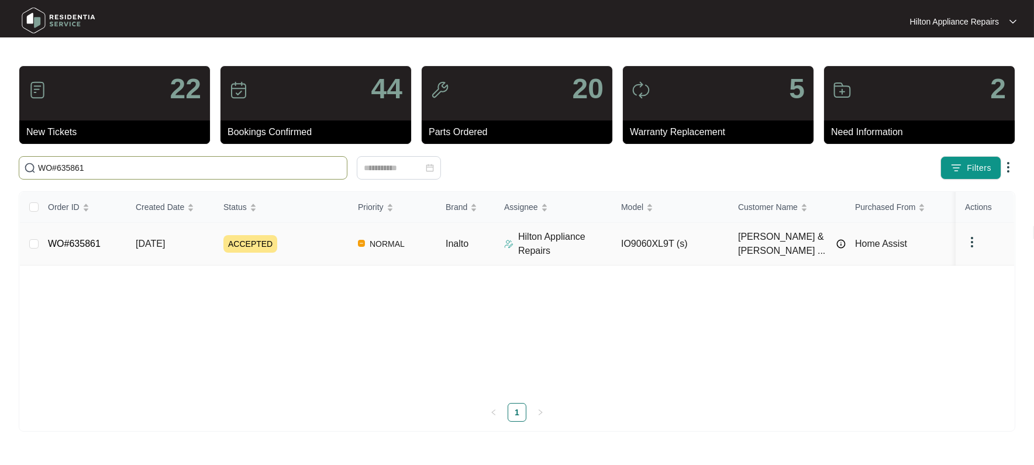
type input "WO#635861"
click at [164, 247] on span "[DATE]" at bounding box center [150, 244] width 29 height 10
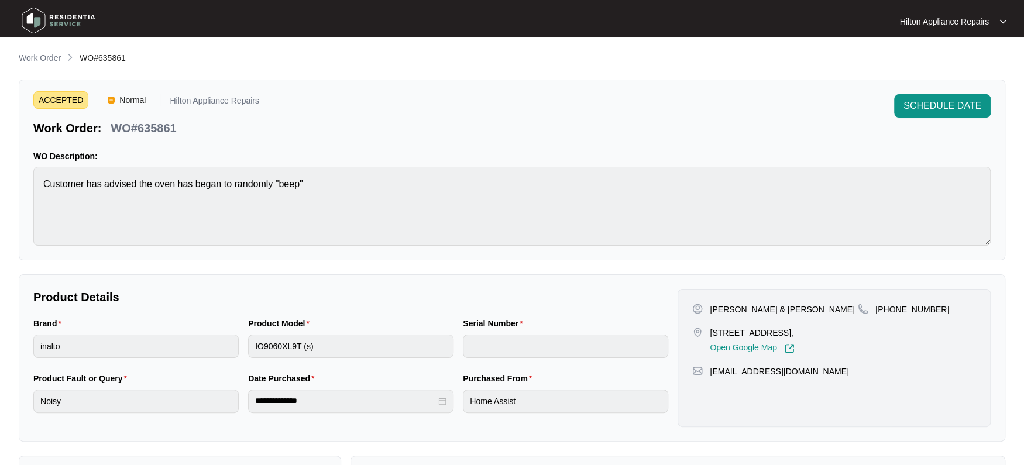
drag, startPoint x: 909, startPoint y: 363, endPoint x: 814, endPoint y: 363, distance: 95.4
click at [909, 363] on div "[PERSON_NAME] & [PERSON_NAME] [STREET_ADDRESS], Open Google Map [PHONE_NUMBER] …" at bounding box center [833, 358] width 313 height 138
click at [27, 56] on p "Work Order" at bounding box center [40, 58] width 42 height 12
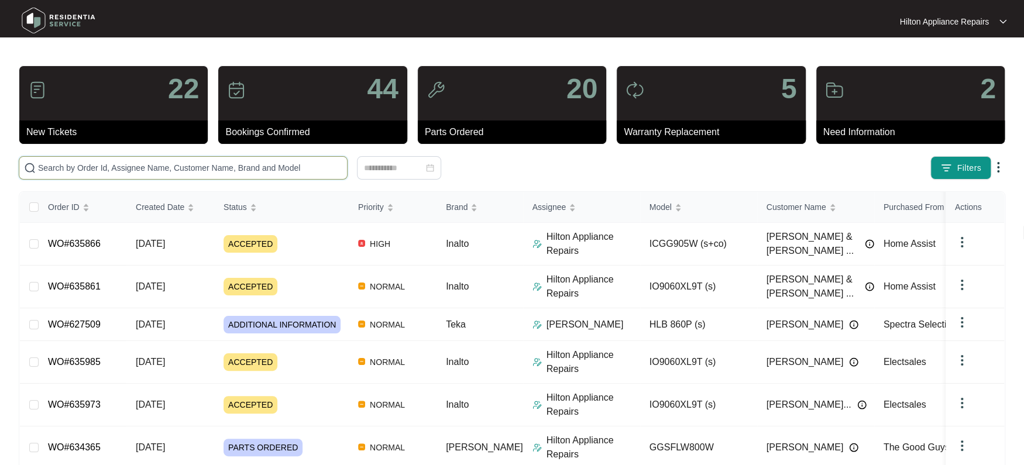
click at [49, 170] on input "text" at bounding box center [190, 167] width 304 height 13
paste input "WO#635866"
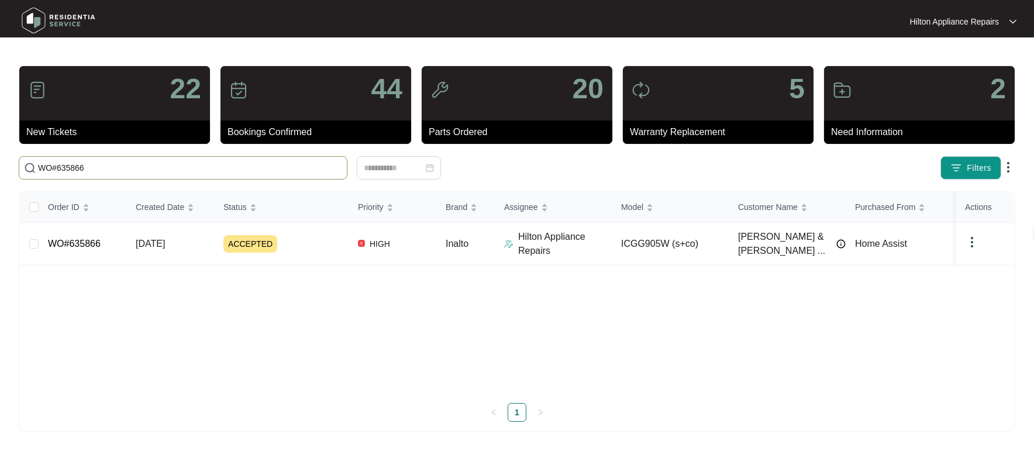
type input "WO#635866"
click at [164, 243] on span "[DATE]" at bounding box center [150, 244] width 29 height 10
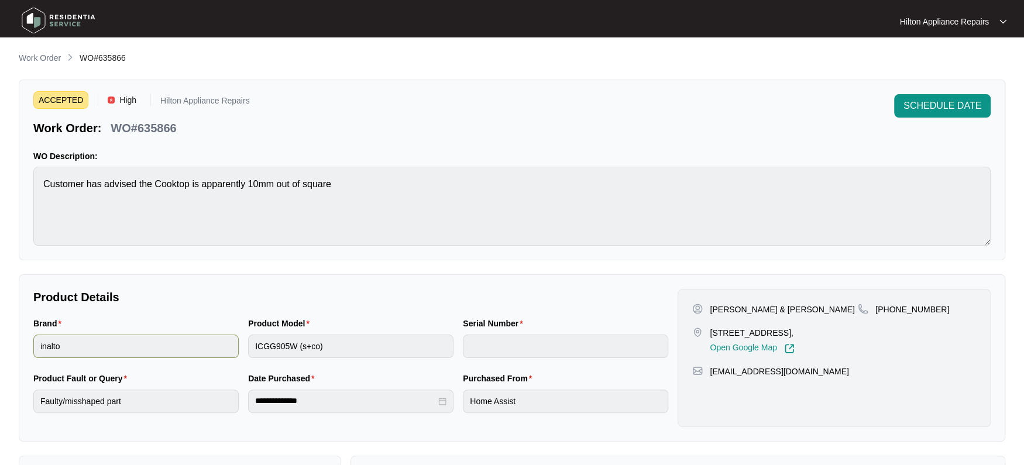
click at [183, 342] on div "Brand inalto Product Model ICGG905W (s+co) Serial Number" at bounding box center [351, 344] width 644 height 55
drag, startPoint x: 190, startPoint y: 123, endPoint x: 106, endPoint y: 118, distance: 84.4
click at [106, 118] on div "Work Order: WO#635866" at bounding box center [141, 126] width 216 height 20
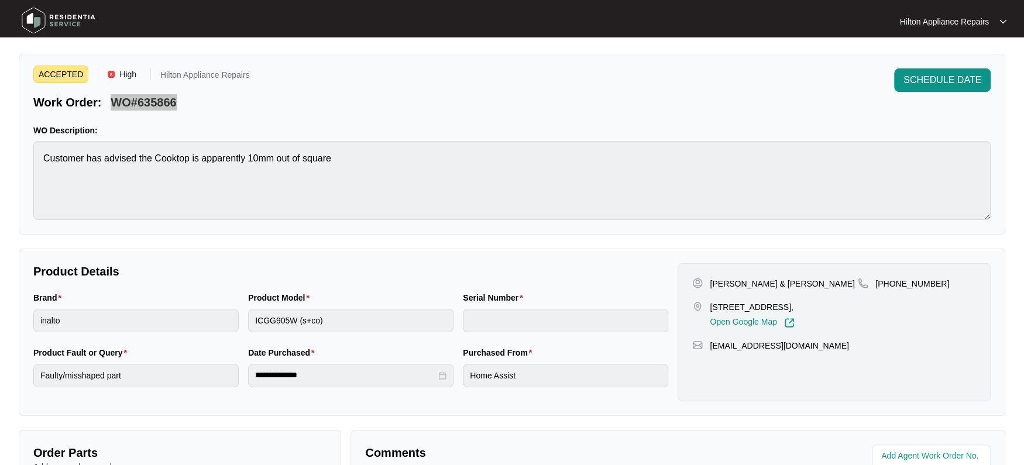
scroll to position [18, 0]
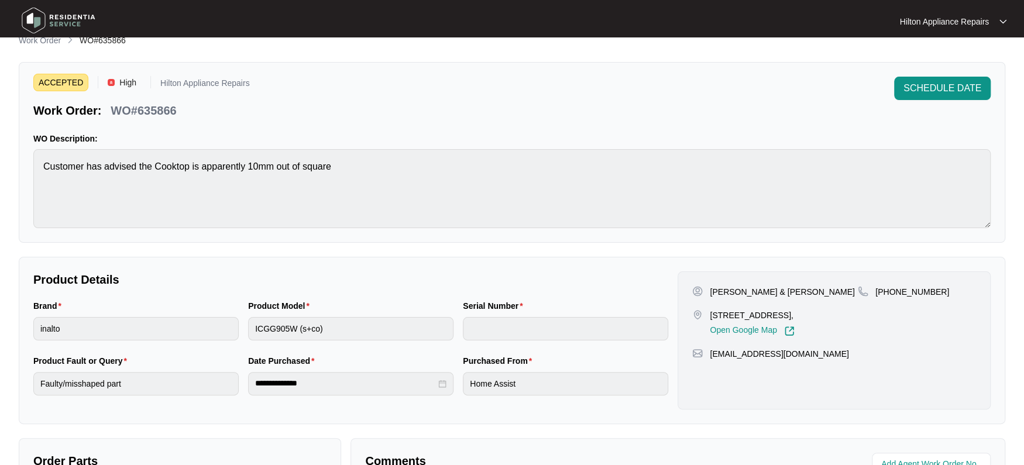
click at [25, 173] on div "ACCEPTED High Hilton Appliance Repairs Work Order: WO#635866 SCHEDULE DATE WO D…" at bounding box center [512, 152] width 986 height 181
click at [216, 315] on div "Brand inalto Product Model ICGG905W (s+co) Serial Number" at bounding box center [351, 327] width 644 height 55
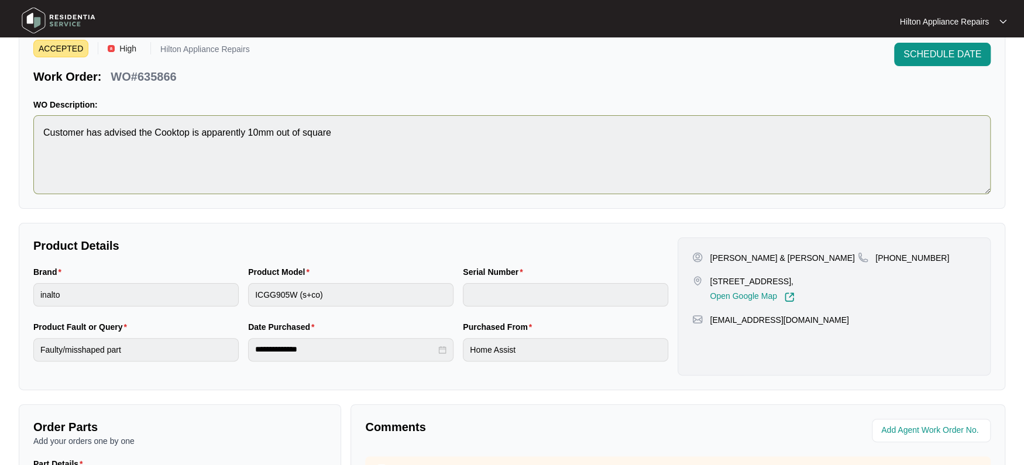
scroll to position [0, 0]
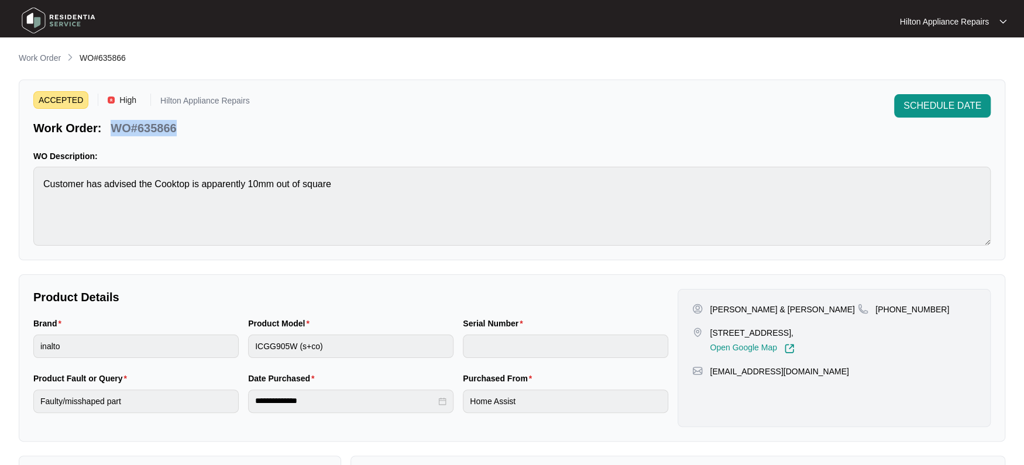
drag, startPoint x: 182, startPoint y: 130, endPoint x: 114, endPoint y: 121, distance: 68.5
click at [114, 121] on div "Work Order: WO#635866" at bounding box center [141, 126] width 216 height 20
click at [15, 174] on main "**********" at bounding box center [512, 388] width 1024 height 776
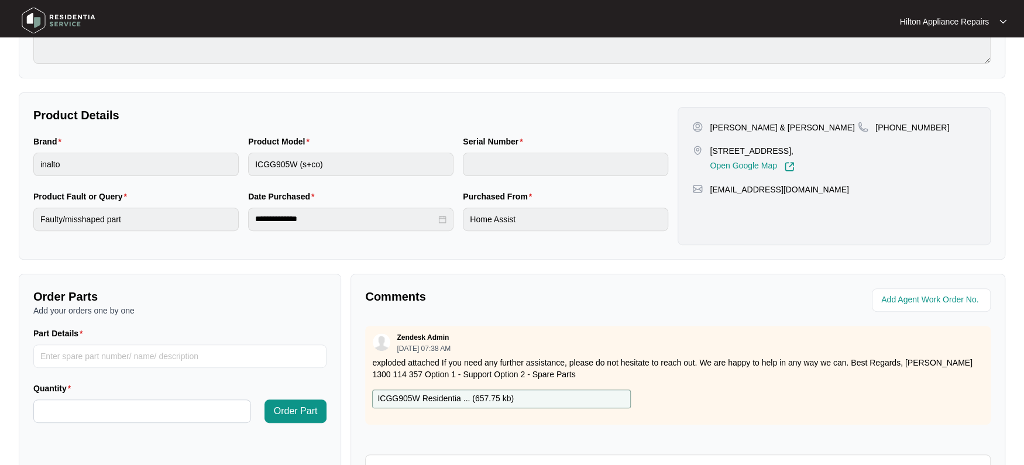
scroll to position [219, 0]
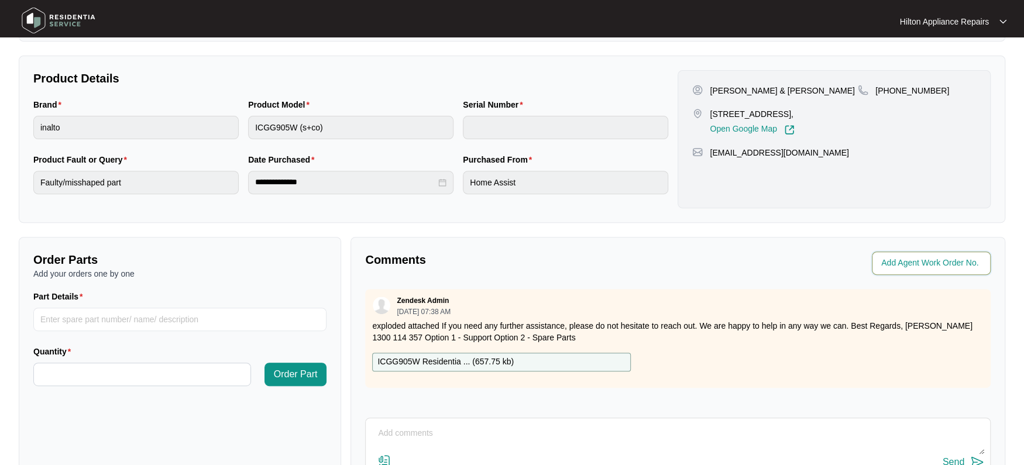
click at [916, 262] on input "string" at bounding box center [932, 263] width 102 height 14
type input "41919"
click at [666, 277] on div "Comments Agent Work Order No. Zendesk Admin [DATE] 07:38 AM exploded attached I…" at bounding box center [677, 387] width 655 height 301
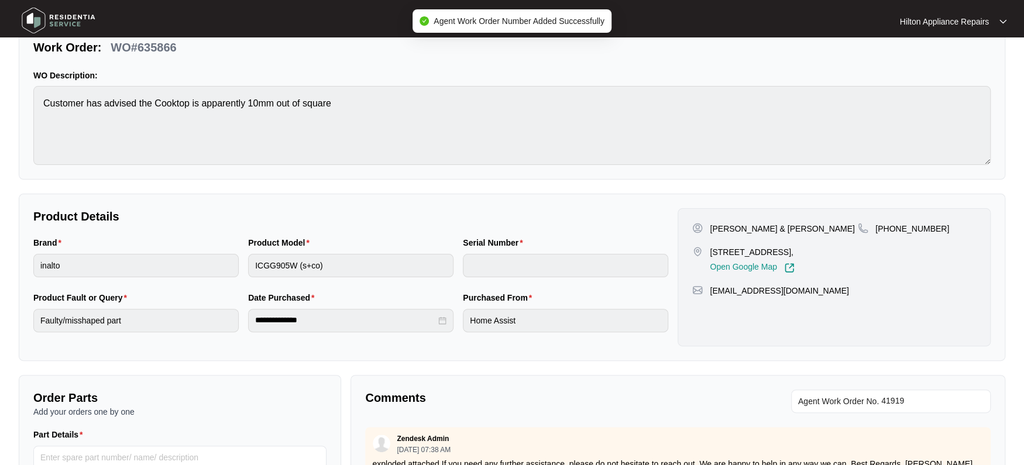
scroll to position [0, 0]
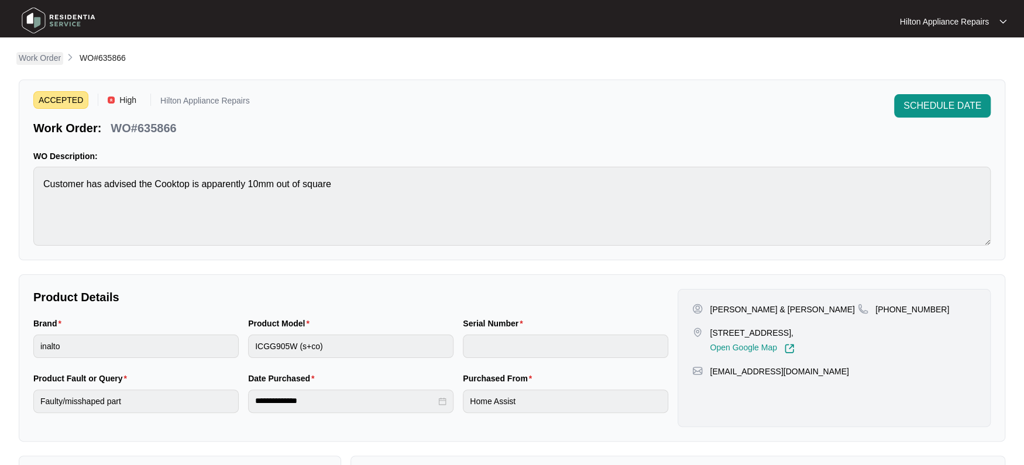
click at [36, 54] on p "Work Order" at bounding box center [40, 58] width 42 height 12
click at [25, 57] on p "Work Order" at bounding box center [40, 58] width 42 height 12
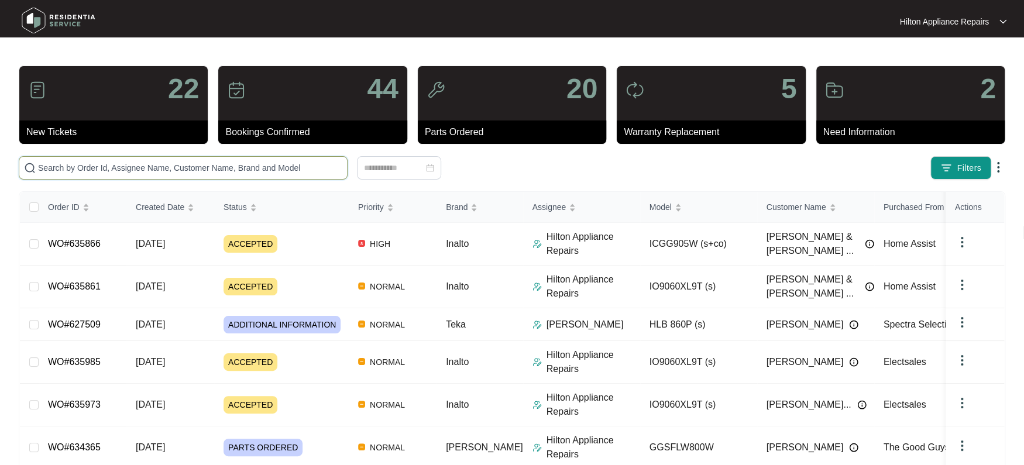
click at [54, 170] on input "text" at bounding box center [190, 167] width 304 height 13
paste input "631261"
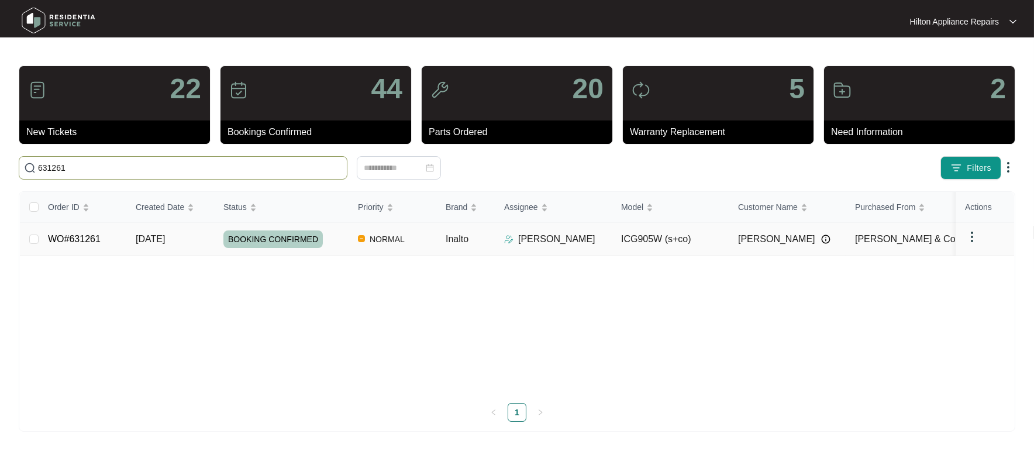
type input "631261"
click at [162, 236] on span "[DATE]" at bounding box center [150, 239] width 29 height 10
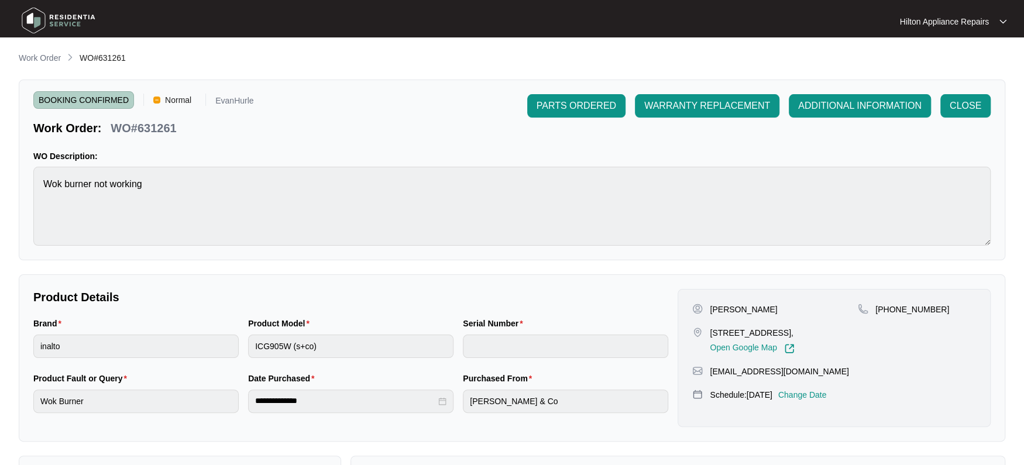
scroll to position [73, 0]
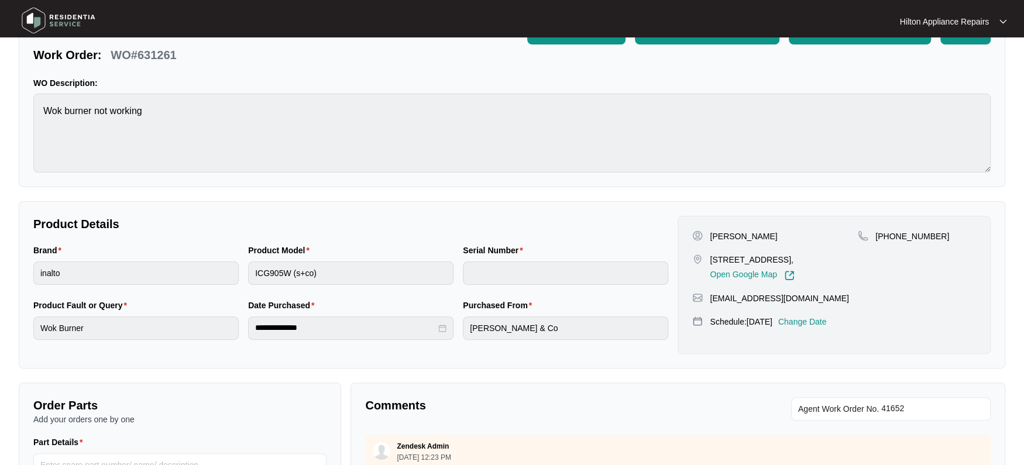
click at [826, 328] on p "Change Date" at bounding box center [802, 322] width 49 height 12
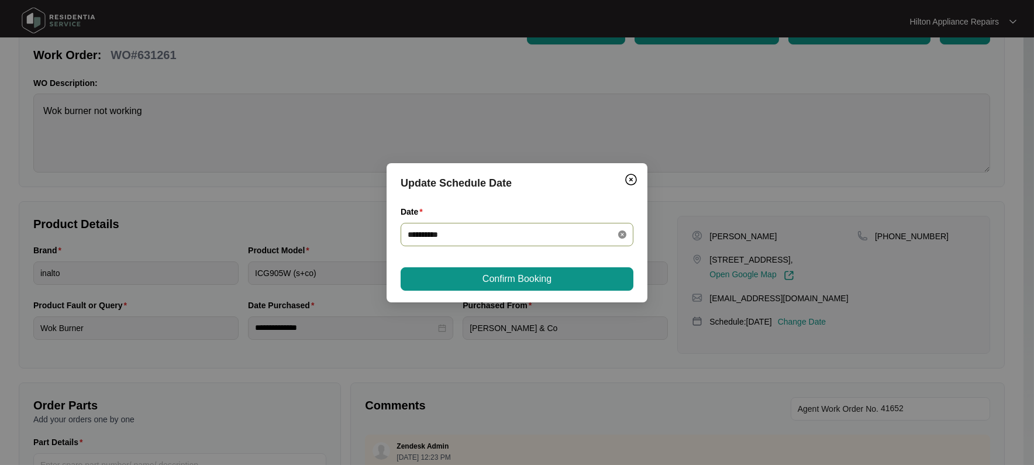
click at [618, 233] on icon "close-circle" at bounding box center [622, 235] width 8 height 8
click at [622, 232] on div at bounding box center [517, 234] width 219 height 13
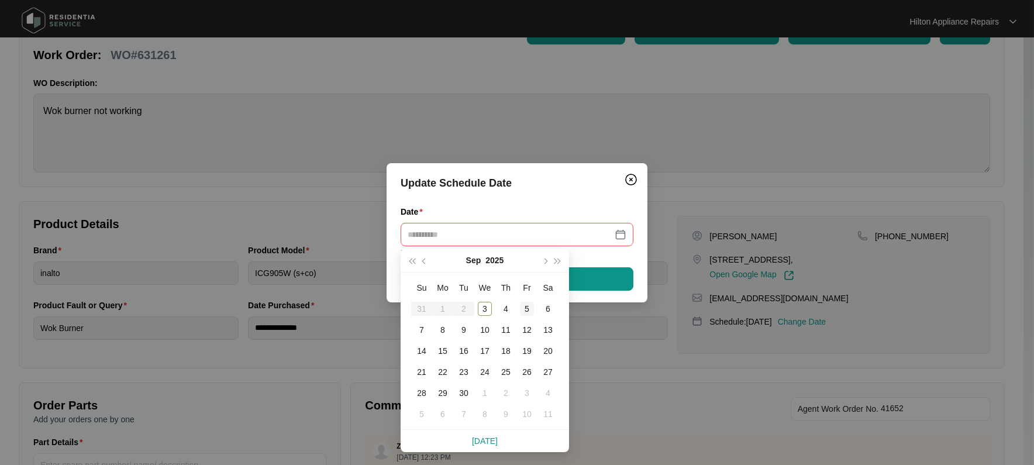
click at [527, 305] on div "5" at bounding box center [527, 309] width 14 height 14
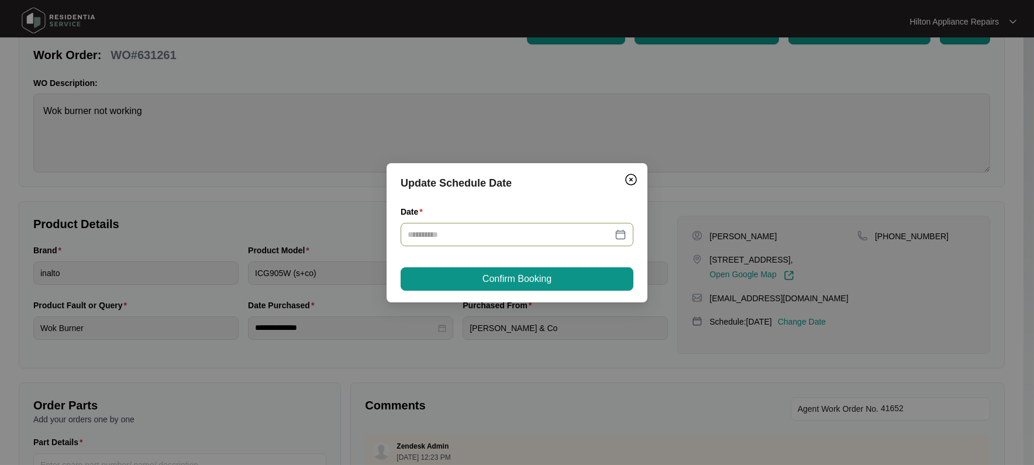
type input "**********"
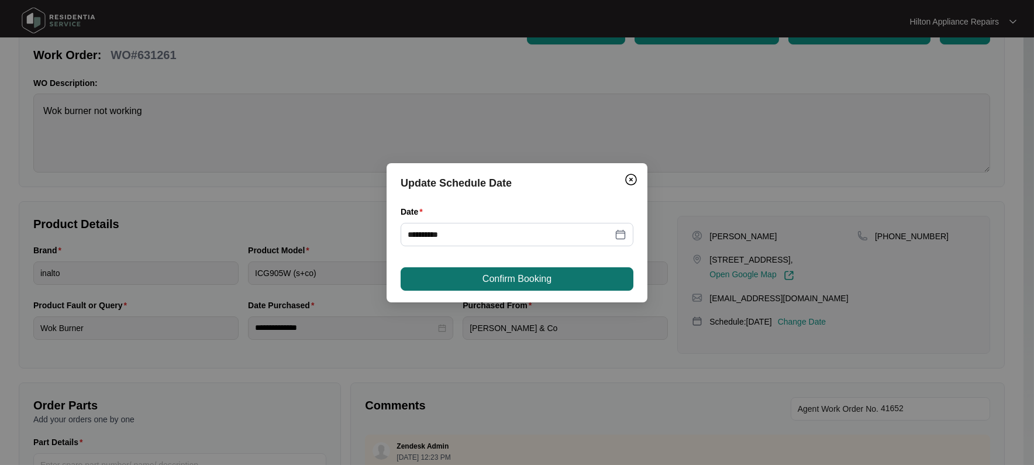
click at [536, 278] on span "Confirm Booking" at bounding box center [517, 279] width 69 height 14
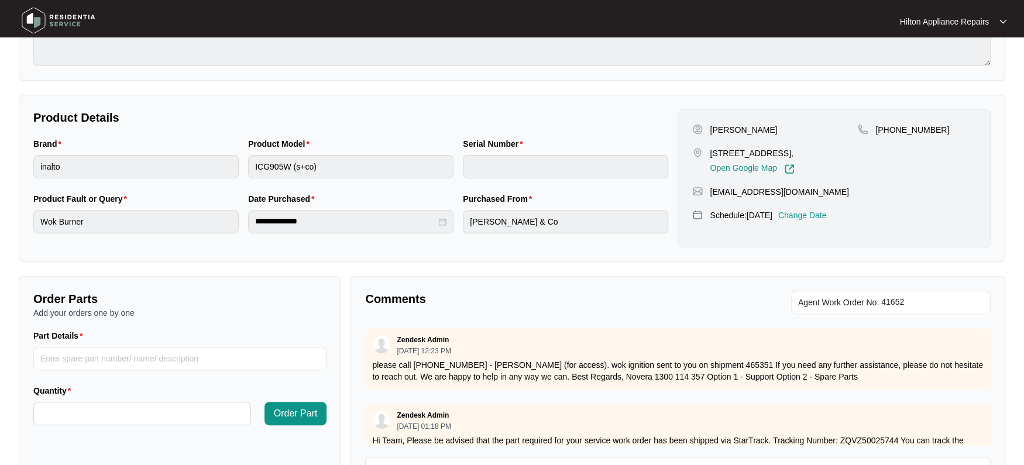
scroll to position [0, 0]
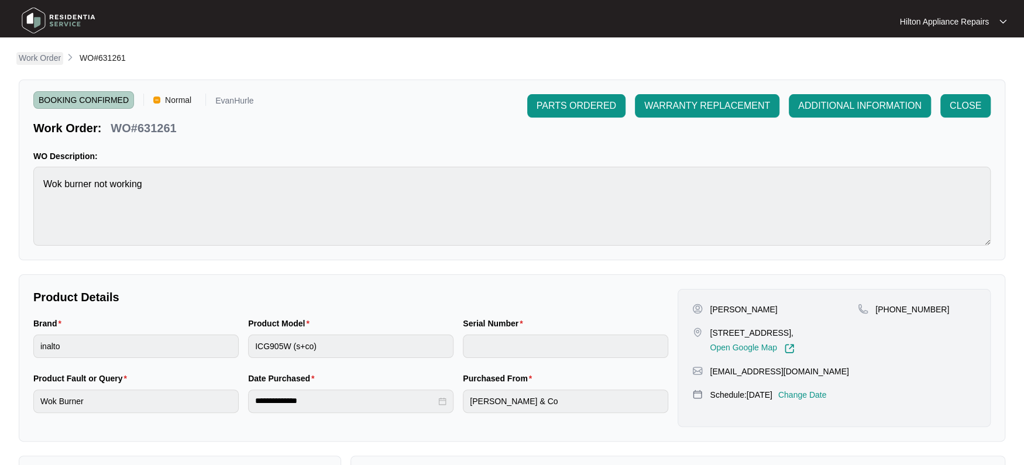
click at [26, 56] on p "Work Order" at bounding box center [40, 58] width 42 height 12
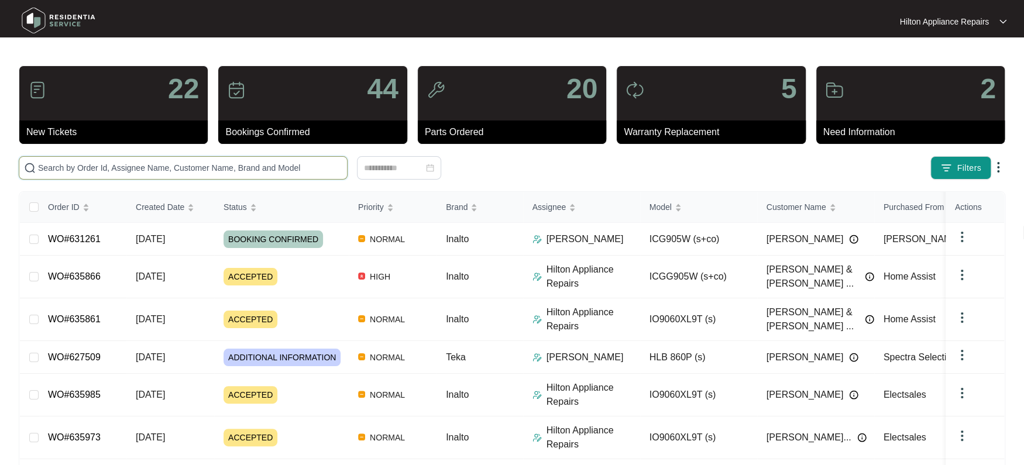
click at [54, 167] on input "text" at bounding box center [190, 167] width 304 height 13
paste input "WO#635973"
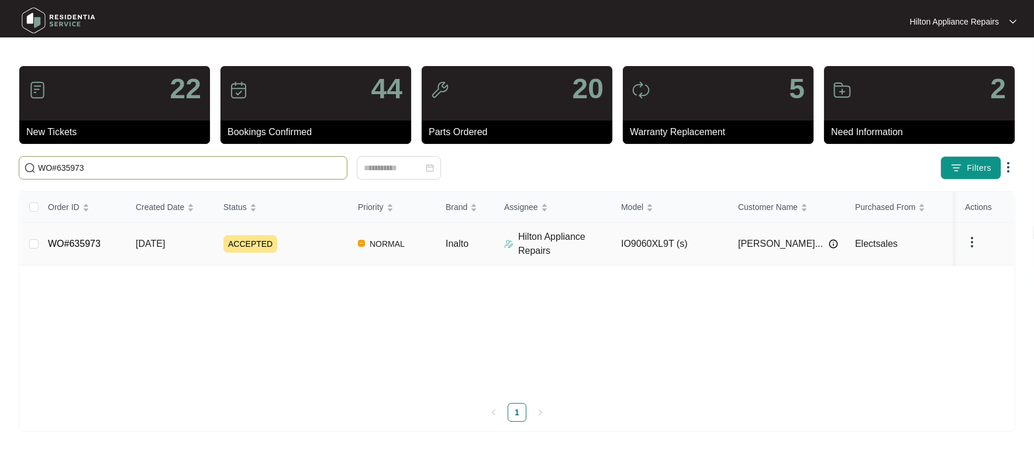
type input "WO#635973"
click at [149, 245] on span "[DATE]" at bounding box center [150, 244] width 29 height 10
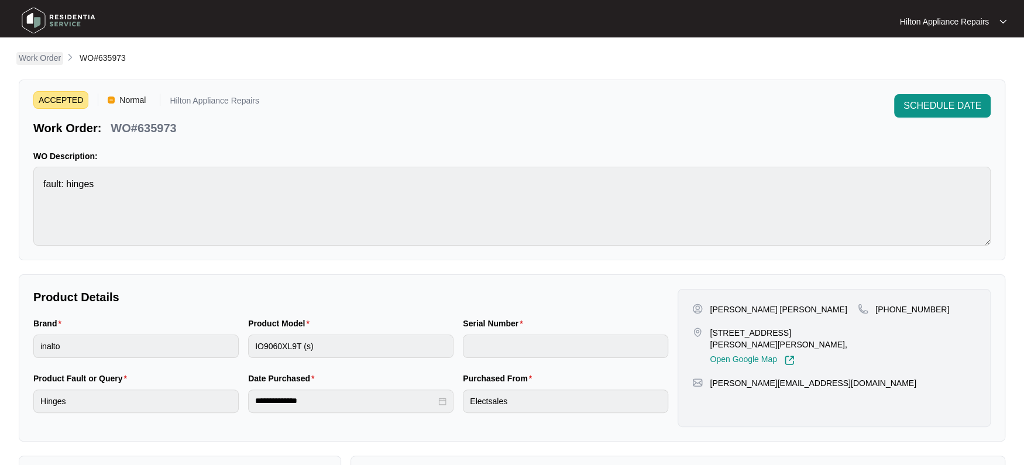
click at [33, 59] on p "Work Order" at bounding box center [40, 58] width 42 height 12
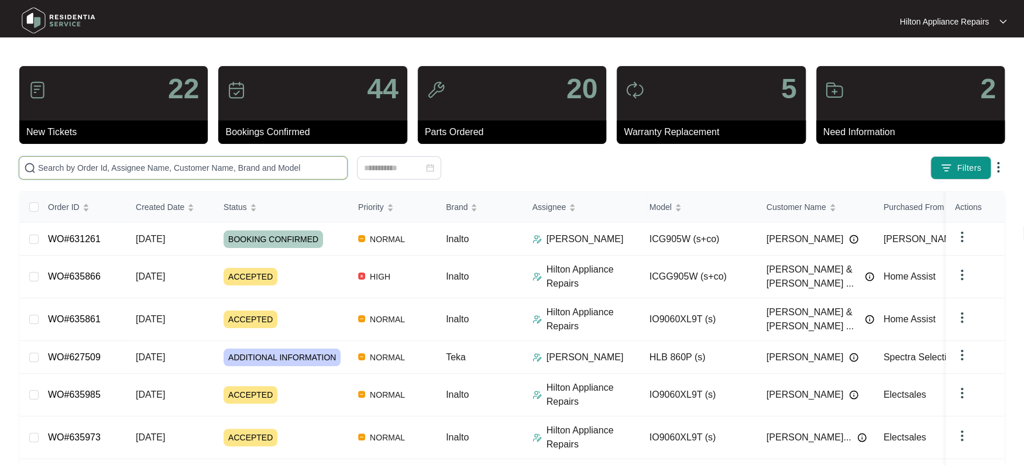
click at [76, 161] on input "text" at bounding box center [190, 167] width 304 height 13
paste input "635973"
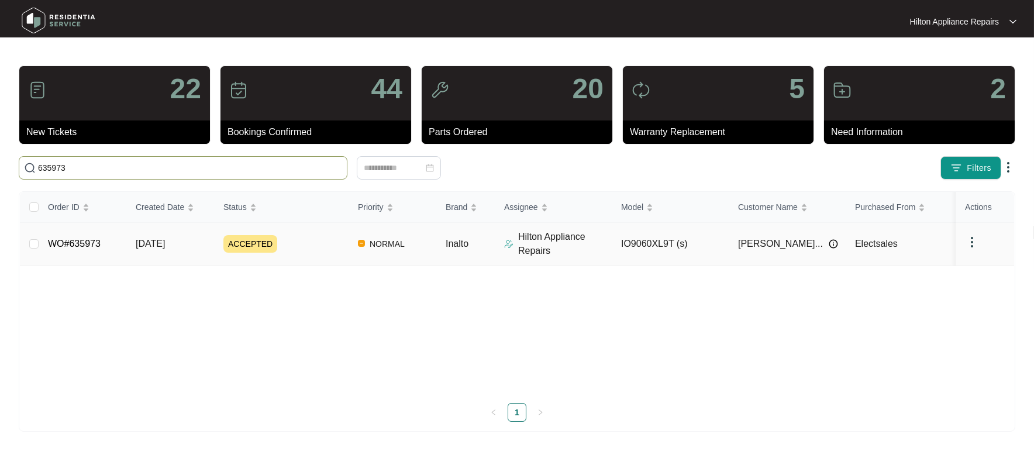
type input "635973"
click at [158, 244] on span "[DATE]" at bounding box center [150, 244] width 29 height 10
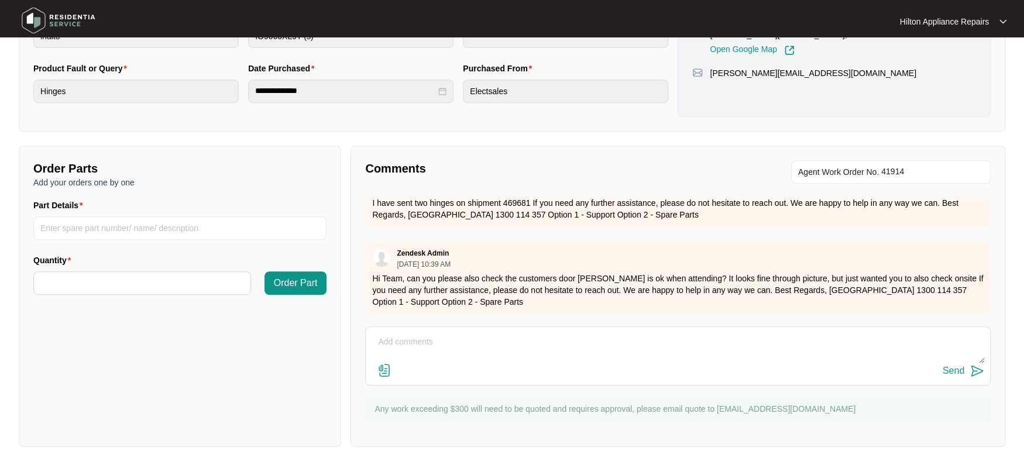
scroll to position [155, 0]
click at [386, 338] on textarea at bounding box center [678, 348] width 613 height 30
type textarea "Yes, tech will check door seal."
click at [954, 371] on div "Send" at bounding box center [954, 371] width 22 height 11
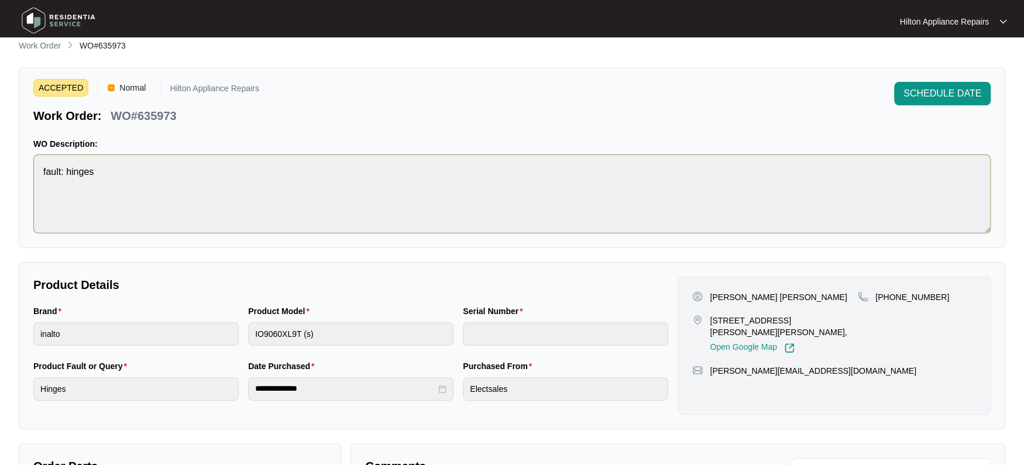
scroll to position [0, 0]
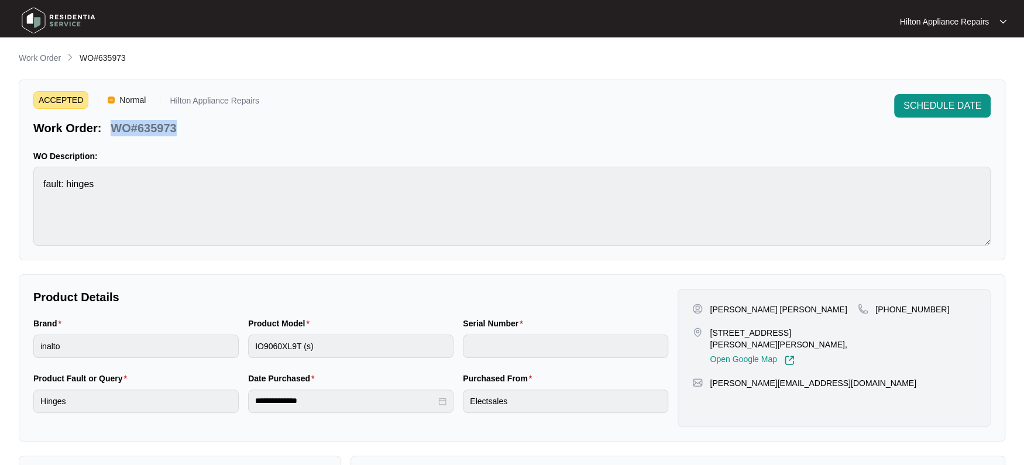
drag, startPoint x: 183, startPoint y: 129, endPoint x: 108, endPoint y: 136, distance: 75.2
click at [108, 136] on div "Work Order: WO#635973" at bounding box center [146, 126] width 226 height 20
click at [52, 60] on p "Work Order" at bounding box center [40, 58] width 42 height 12
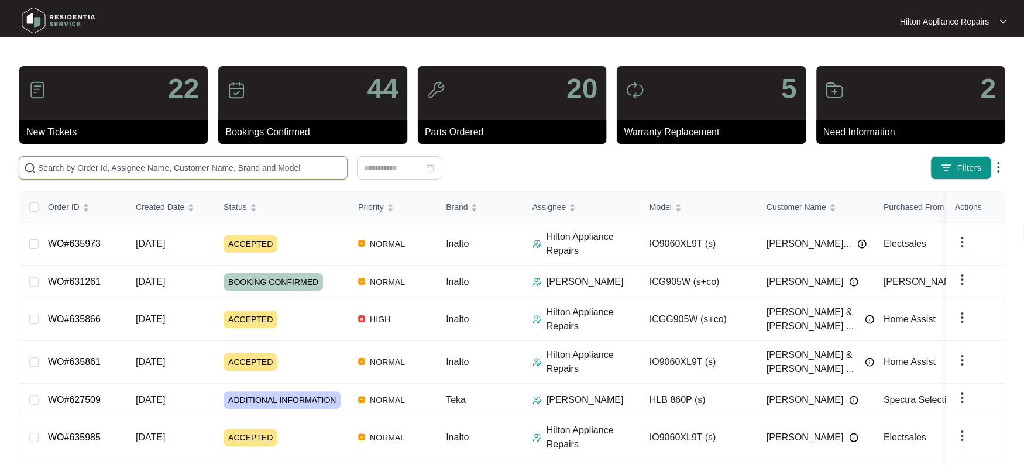
click at [83, 169] on input "text" at bounding box center [190, 167] width 304 height 13
paste input "WO#614244"
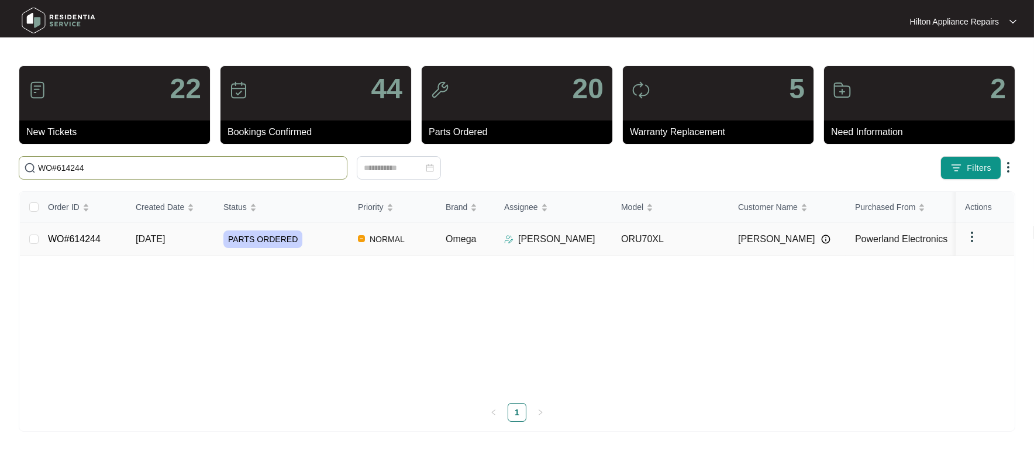
type input "WO#614244"
click at [151, 240] on span "[DATE]" at bounding box center [150, 239] width 29 height 10
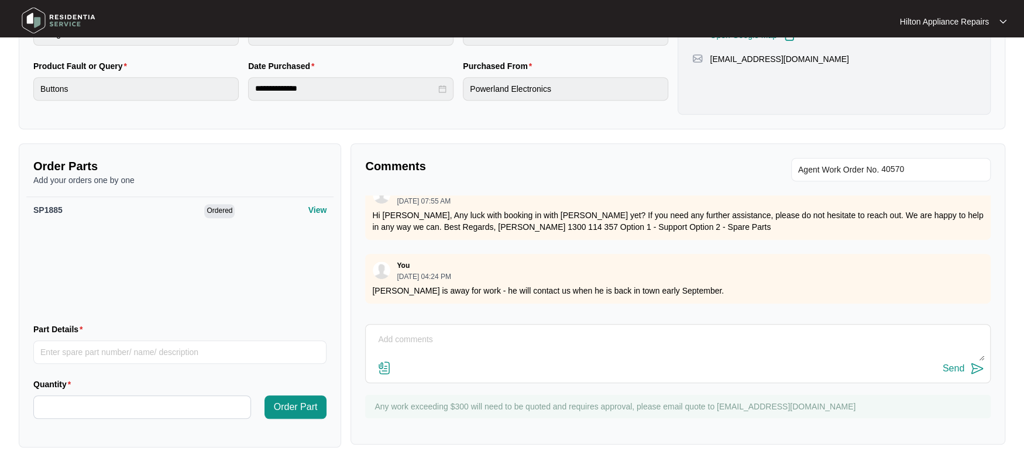
scroll to position [1478, 0]
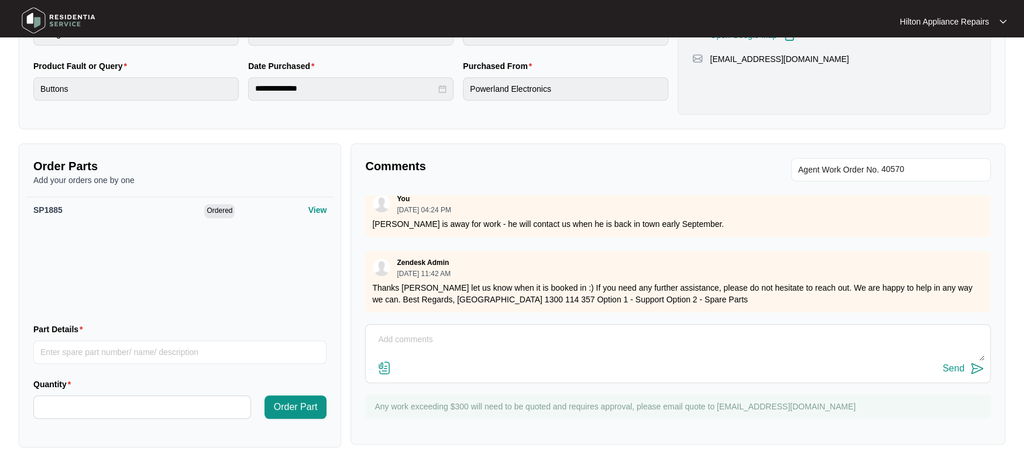
click at [411, 339] on textarea at bounding box center [678, 346] width 613 height 30
click at [419, 335] on textarea at bounding box center [678, 346] width 613 height 30
paste textarea "Called [PERSON_NAME] & texted"
type textarea "Called [PERSON_NAME] & texted"
click at [951, 367] on div "Send" at bounding box center [954, 368] width 22 height 11
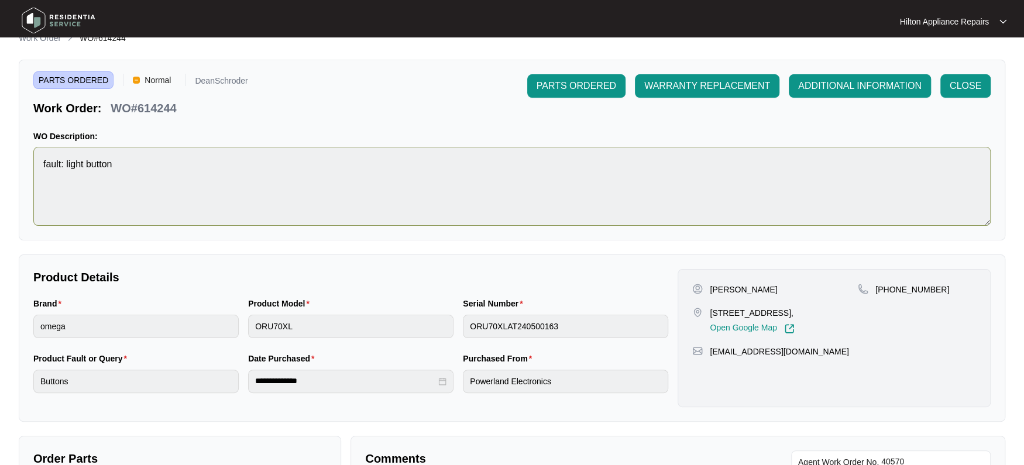
scroll to position [0, 0]
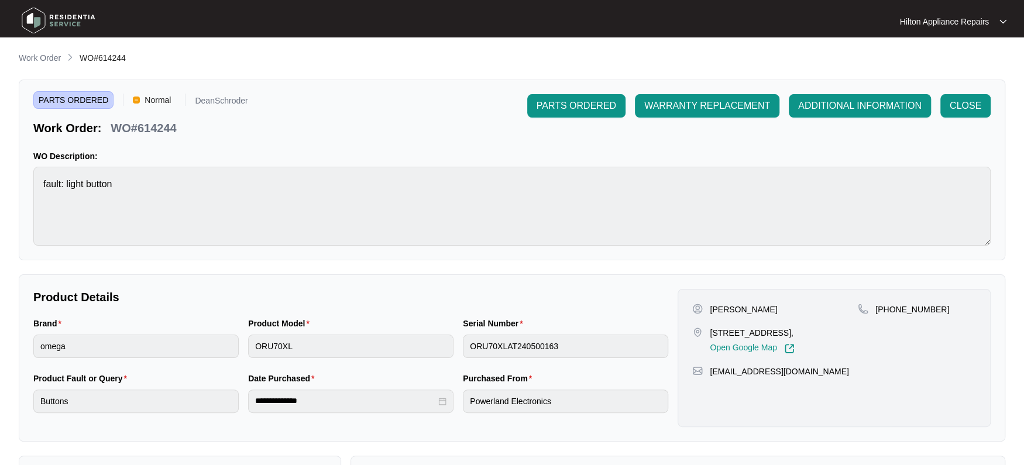
click at [46, 57] on p "Work Order" at bounding box center [40, 58] width 42 height 12
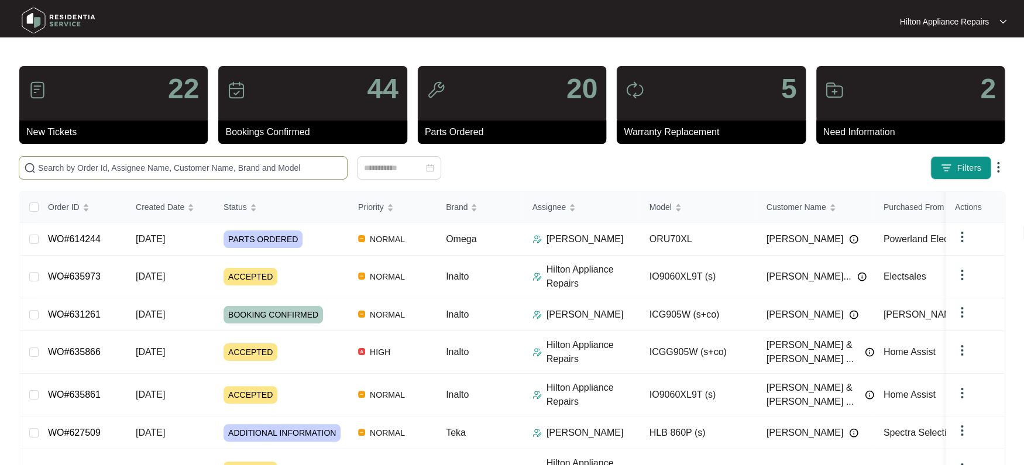
click at [40, 162] on input "text" at bounding box center [190, 167] width 304 height 13
paste input "WO#615646"
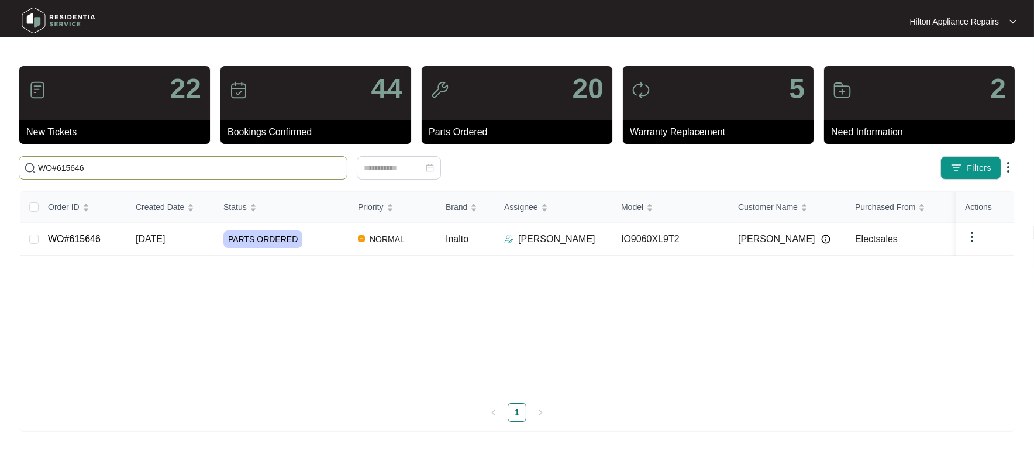
type input "WO#615646"
click at [165, 236] on span "[DATE]" at bounding box center [150, 239] width 29 height 10
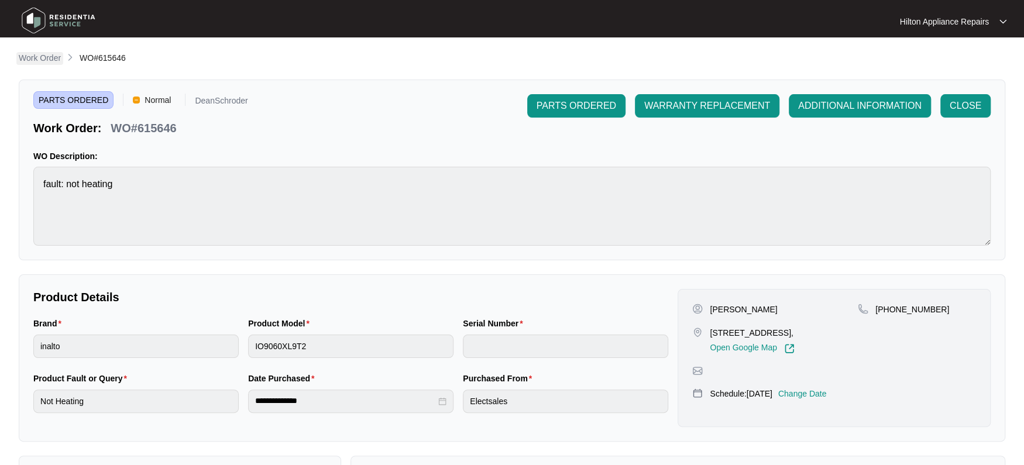
click at [33, 60] on p "Work Order" at bounding box center [40, 58] width 42 height 12
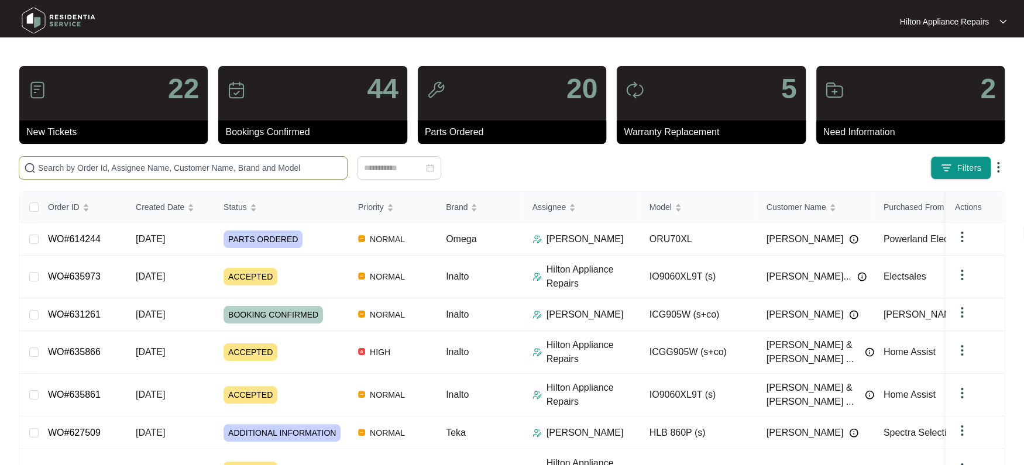
click at [54, 171] on input "text" at bounding box center [190, 167] width 304 height 13
paste input "WO#634901"
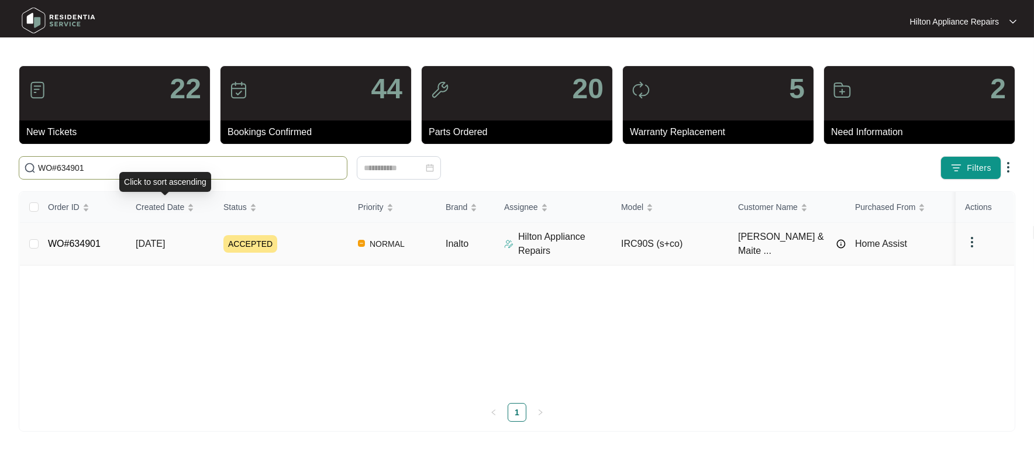
type input "WO#634901"
click at [147, 239] on span "[DATE]" at bounding box center [150, 244] width 29 height 10
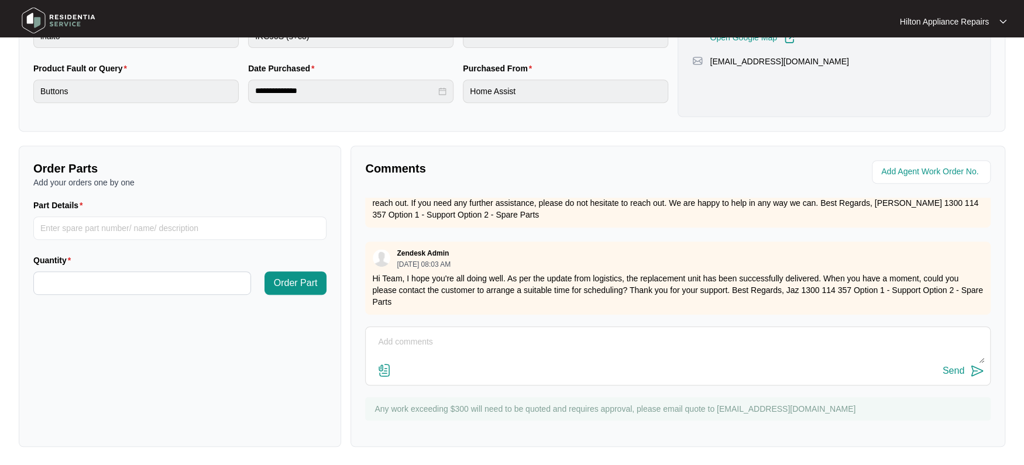
scroll to position [142, 0]
click at [419, 341] on textarea at bounding box center [678, 348] width 613 height 30
paste textarea "Called [PERSON_NAME] LMTC & texted"
type textarea "Part arrived. Called [PERSON_NAME] LMTC & texted"
click at [949, 368] on div "Send" at bounding box center [954, 371] width 22 height 11
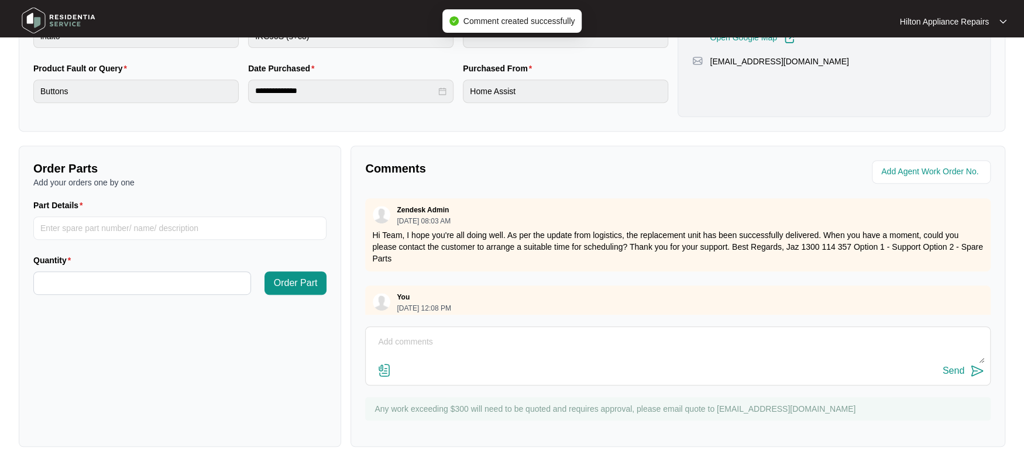
scroll to position [205, 0]
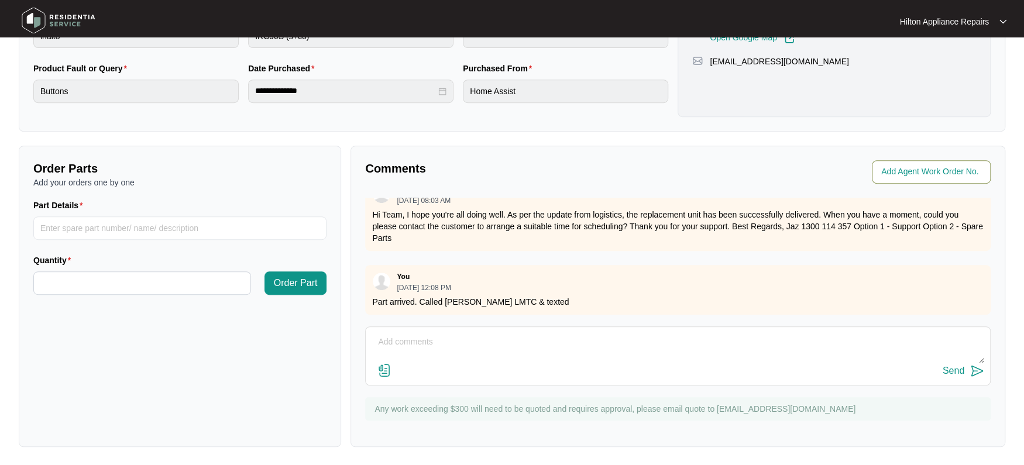
click at [904, 174] on input "string" at bounding box center [932, 172] width 102 height 14
type input "41850"
click at [607, 157] on div "Comments Agent Work Order No. Zendesk Admin [DATE] 10:39 AM We have organised t…" at bounding box center [677, 296] width 655 height 301
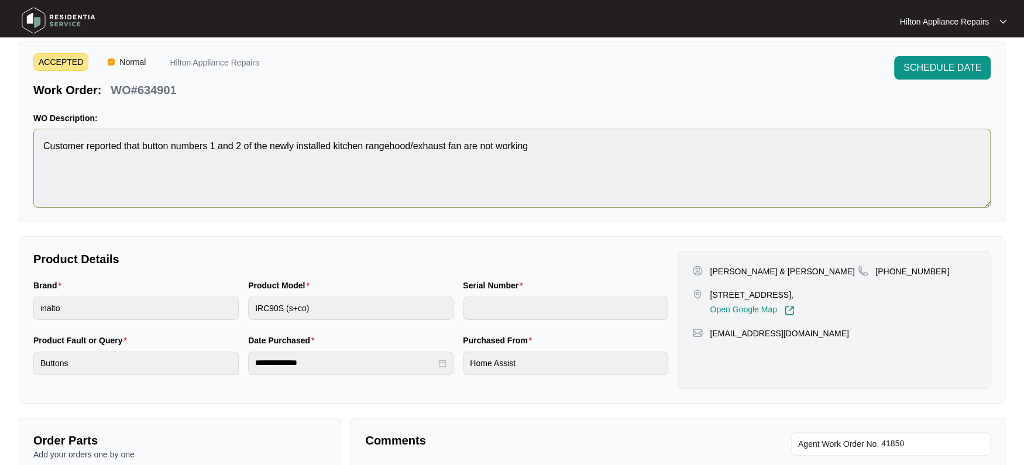
scroll to position [0, 0]
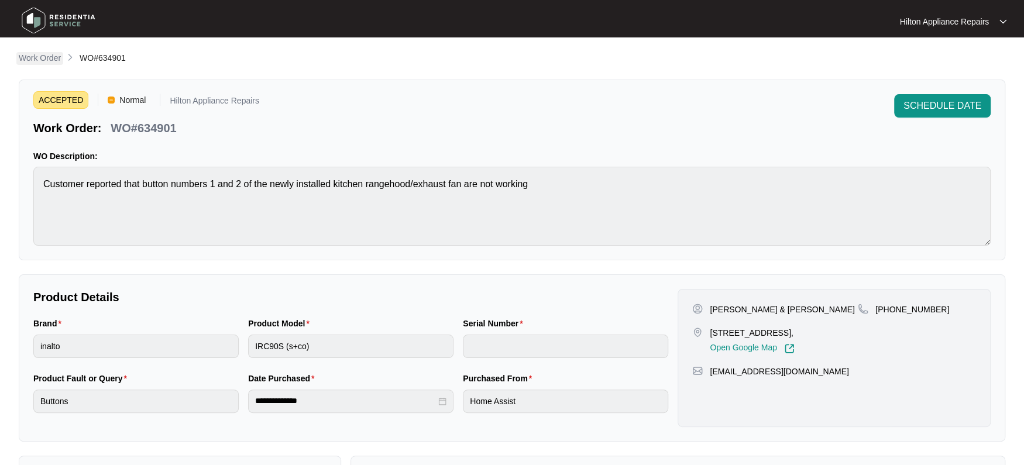
click at [38, 59] on p "Work Order" at bounding box center [40, 58] width 42 height 12
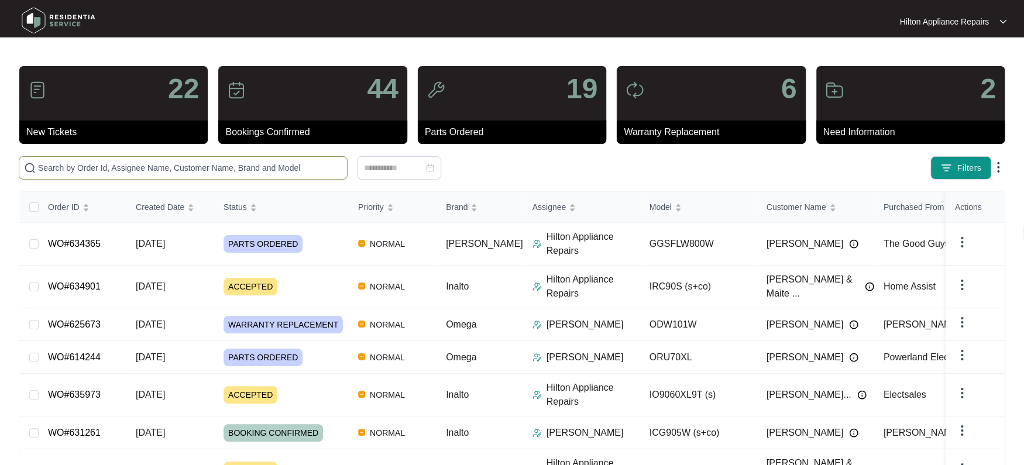
click at [71, 166] on input "text" at bounding box center [190, 167] width 304 height 13
paste input "WO#631703"
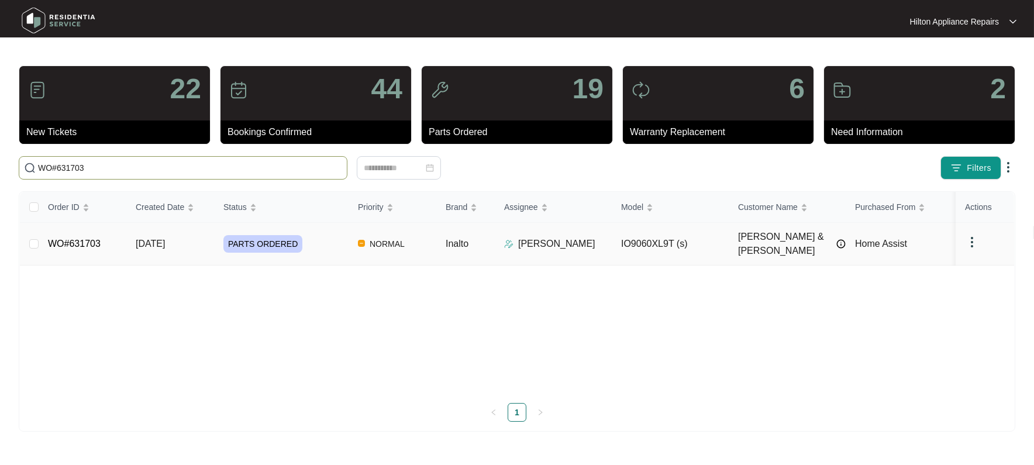
type input "WO#631703"
click at [153, 243] on span "[DATE]" at bounding box center [150, 244] width 29 height 10
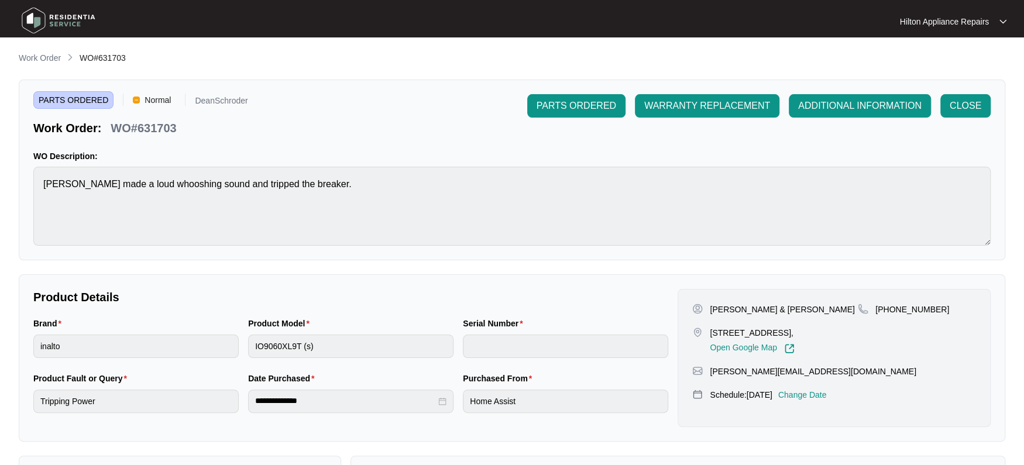
click at [824, 391] on p "Change Date" at bounding box center [802, 395] width 49 height 12
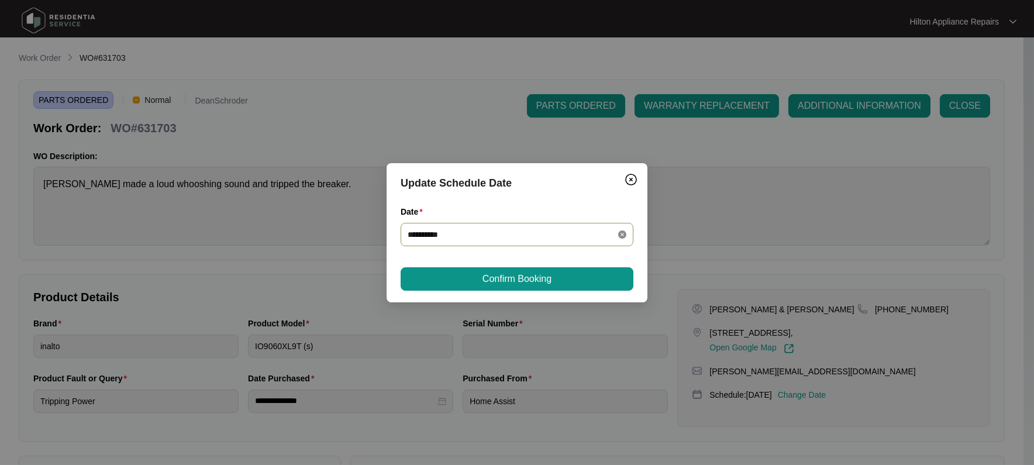
click at [618, 235] on icon "close-circle" at bounding box center [622, 235] width 8 height 8
click at [621, 236] on div at bounding box center [517, 234] width 219 height 13
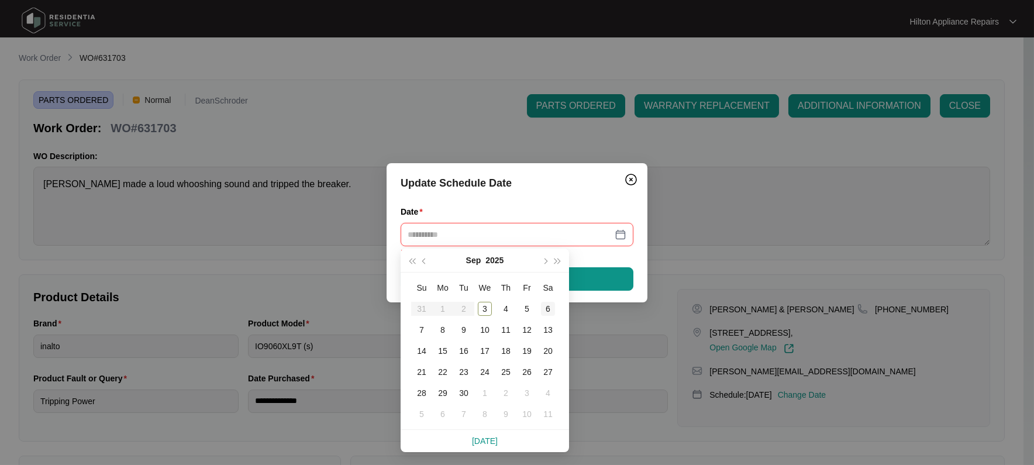
type input "**********"
click at [551, 306] on div "6" at bounding box center [548, 309] width 14 height 14
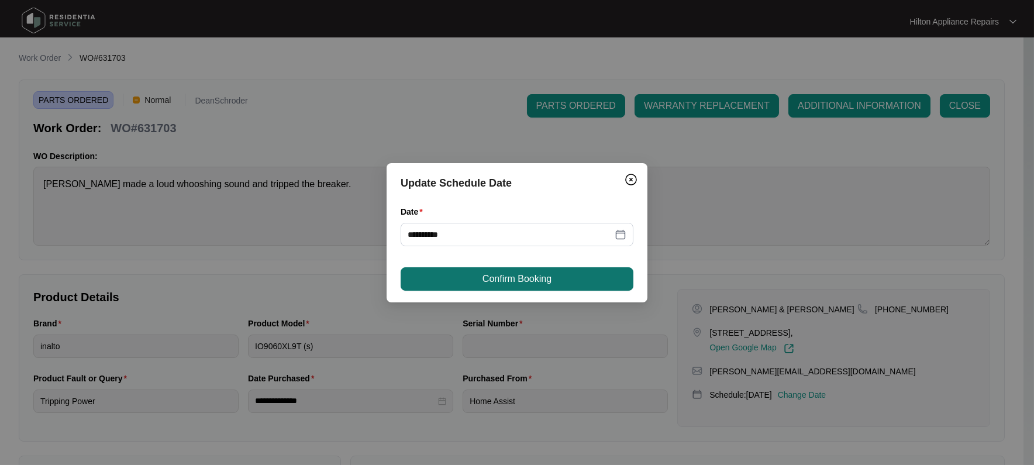
click at [491, 279] on span "Confirm Booking" at bounding box center [517, 279] width 69 height 14
